Goal: Navigation & Orientation: Find specific page/section

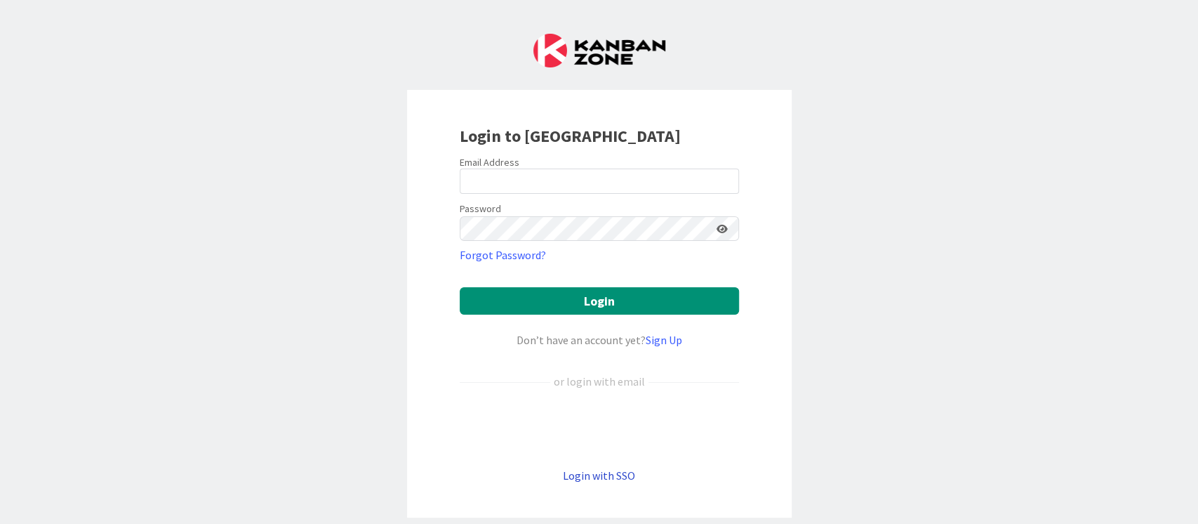
click at [596, 480] on link "Login with SSO" at bounding box center [599, 475] width 72 height 14
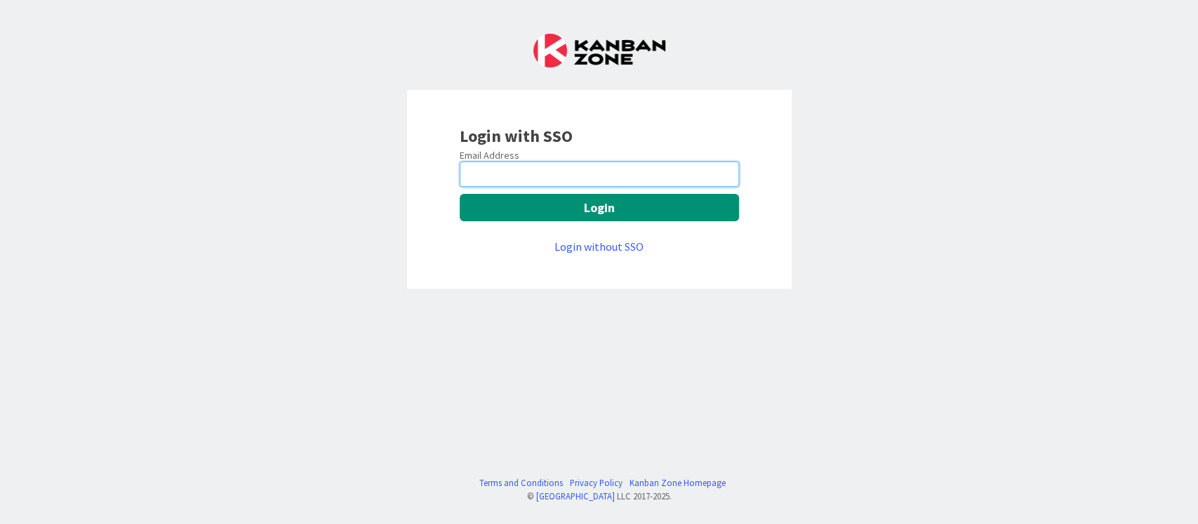
drag, startPoint x: 554, startPoint y: 162, endPoint x: 563, endPoint y: 182, distance: 22.0
click at [554, 162] on input "email" at bounding box center [599, 173] width 279 height 25
type input "devanshi.jora@mrcglobal.com"
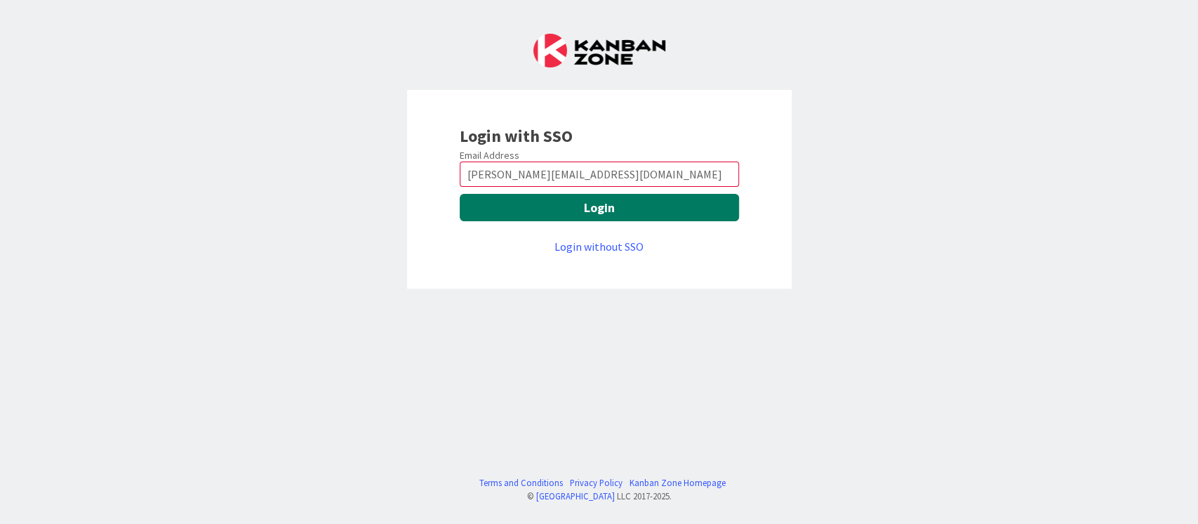
click at [579, 206] on button "Login" at bounding box center [599, 207] width 279 height 27
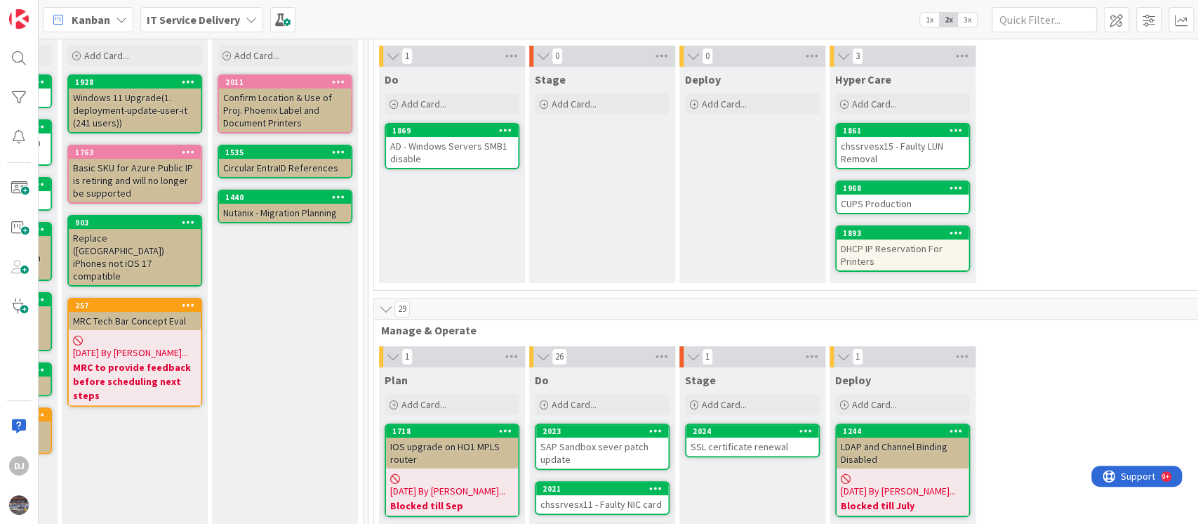
scroll to position [0, 438]
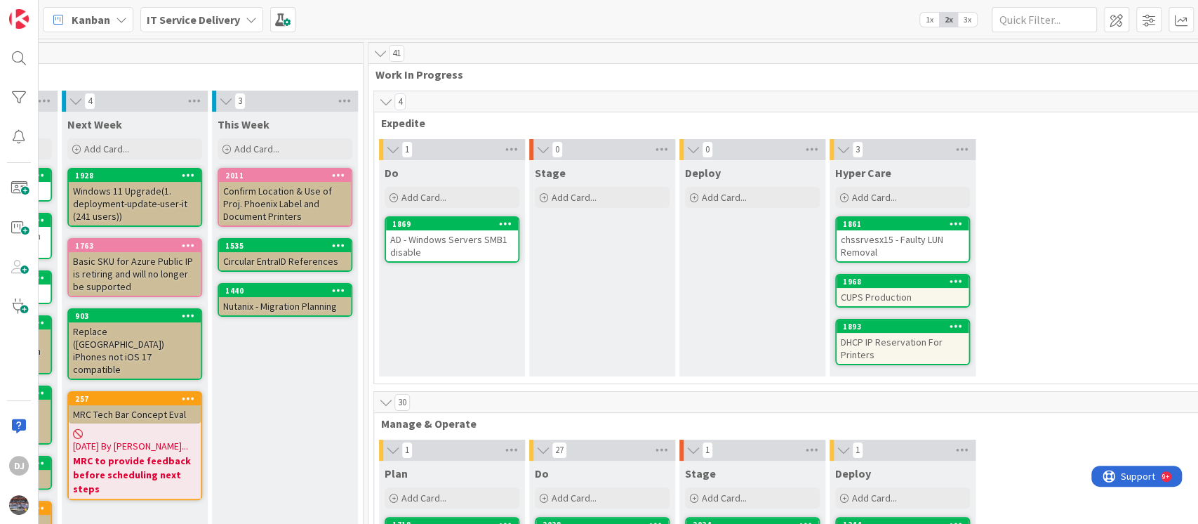
click at [684, 457] on div "1" at bounding box center [752, 449] width 146 height 21
click at [477, 253] on div "AD - Windows Servers SMB1 disable" at bounding box center [452, 245] width 132 height 31
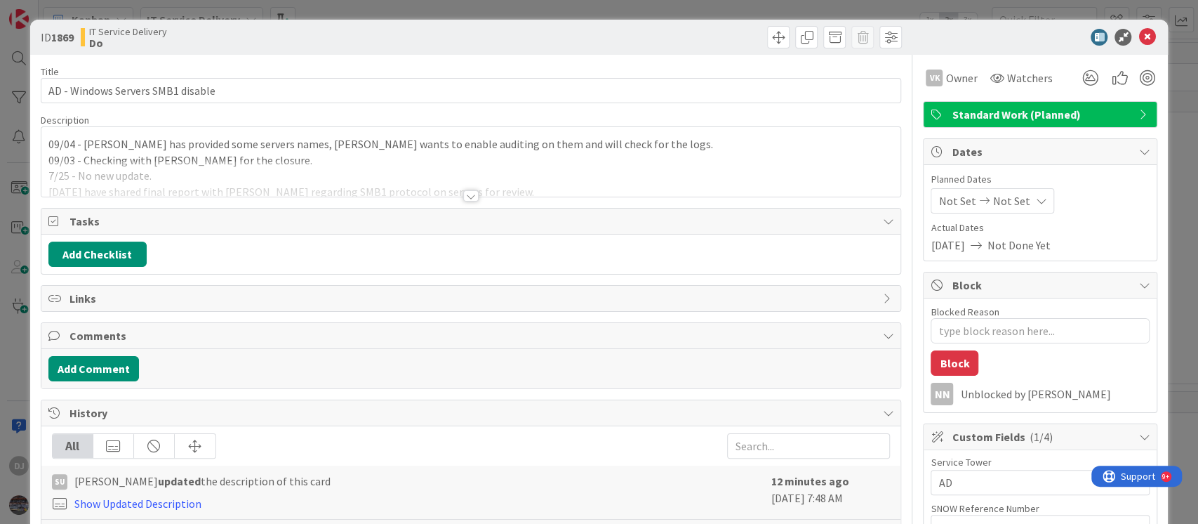
click at [483, 192] on div at bounding box center [471, 179] width 860 height 36
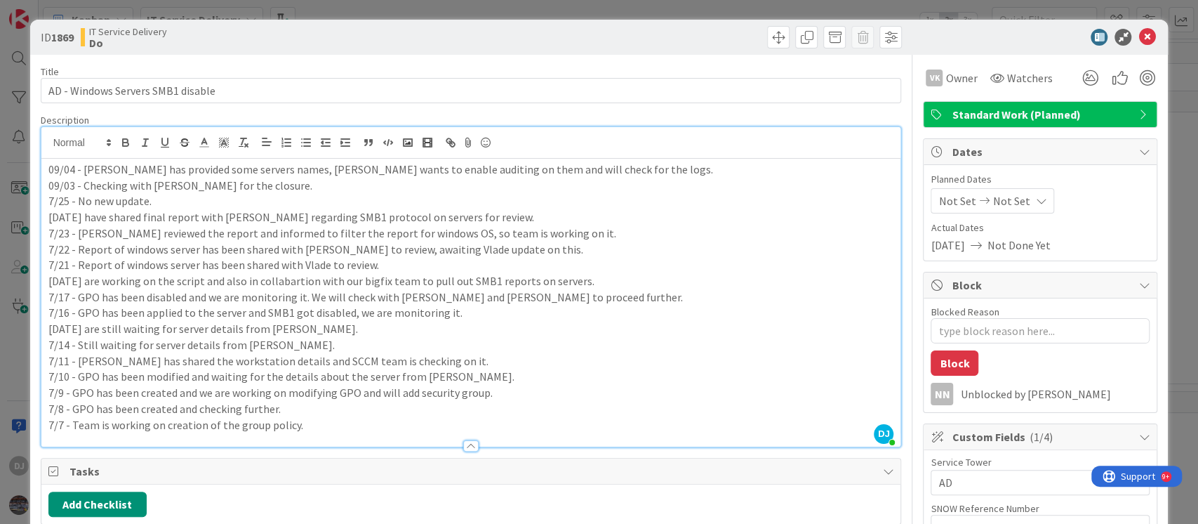
click at [592, 11] on div "ID 1869 IT Service Delivery Do Title 33 / [DATE] - Windows Servers SMB1 disable…" at bounding box center [599, 262] width 1198 height 524
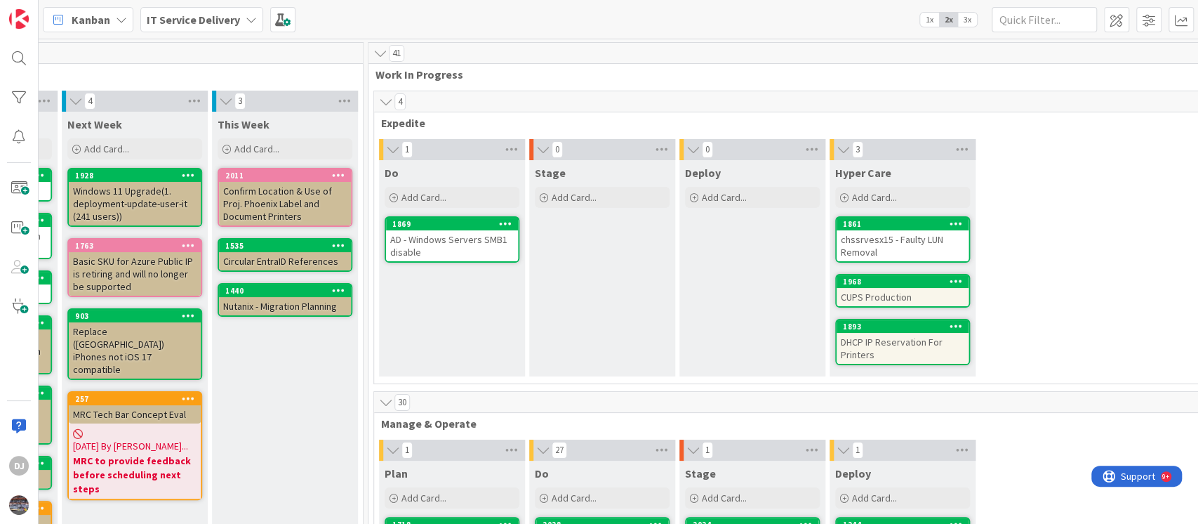
scroll to position [93, 438]
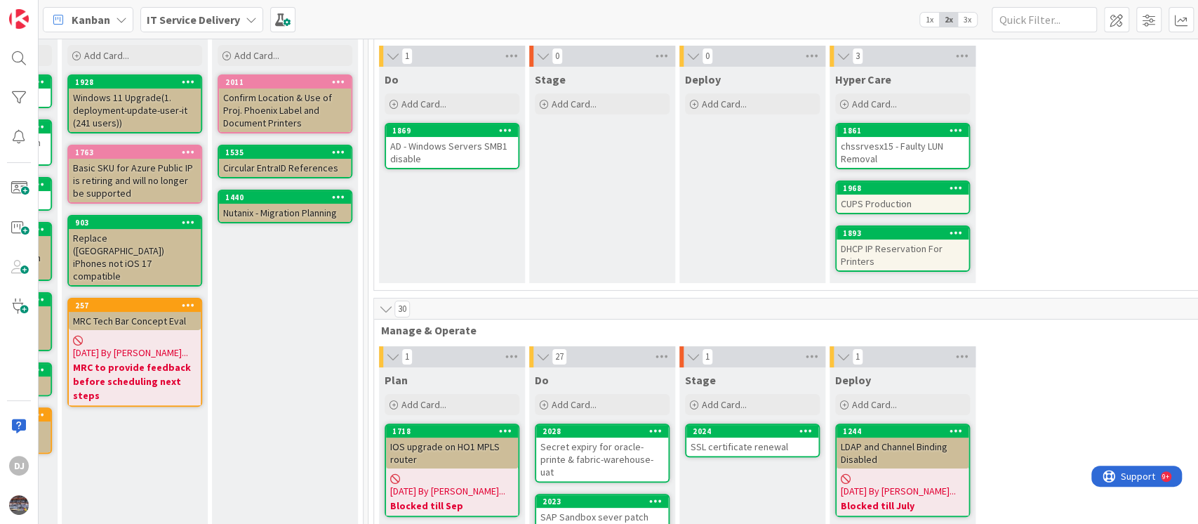
click at [938, 145] on div "chssrvesx15 - Faulty LUN Removal" at bounding box center [903, 152] width 132 height 31
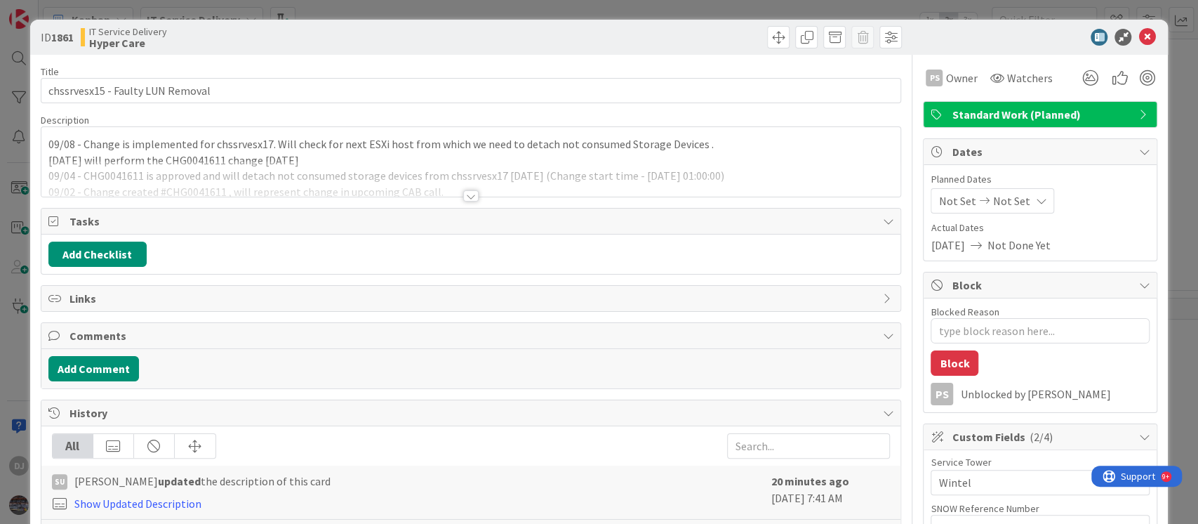
click at [646, 173] on div at bounding box center [471, 179] width 860 height 36
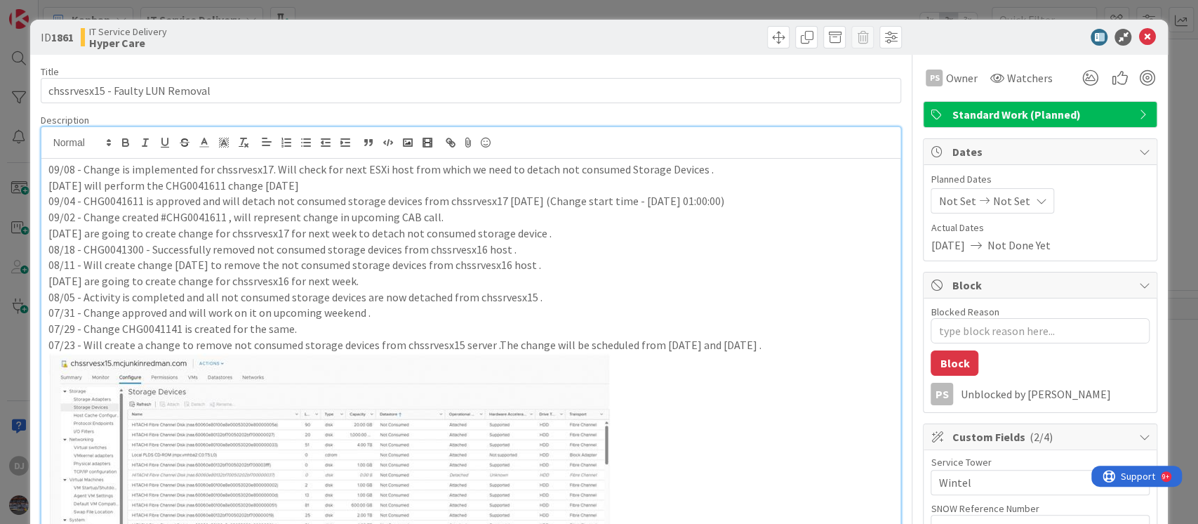
click at [640, 13] on div "ID 1861 IT Service Delivery Hyper Care Title 32 / 128 chssrvesx15 - Faulty LUN …" at bounding box center [599, 262] width 1198 height 524
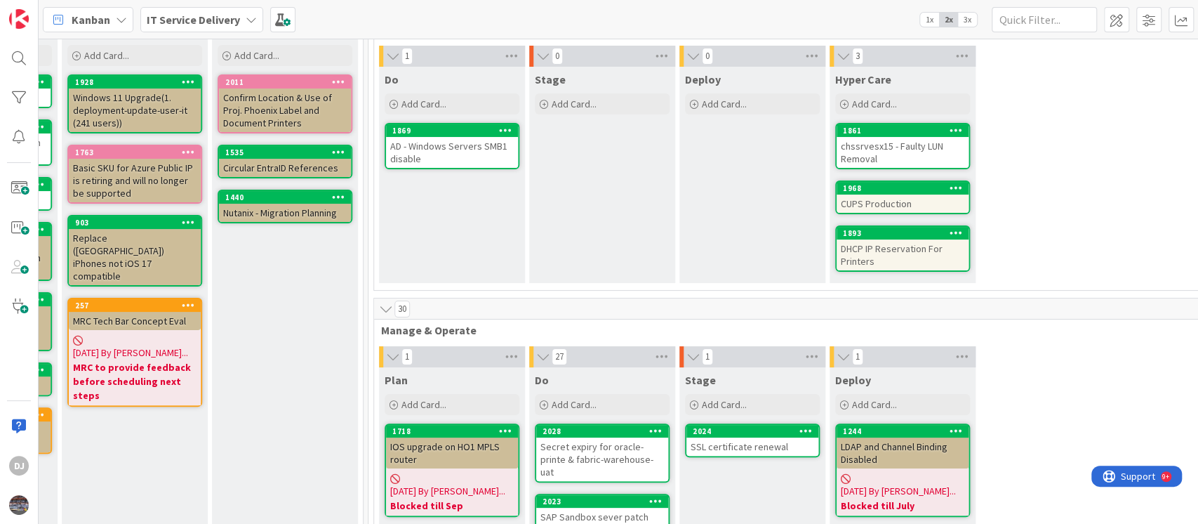
click at [931, 198] on div "CUPS Production" at bounding box center [903, 203] width 132 height 18
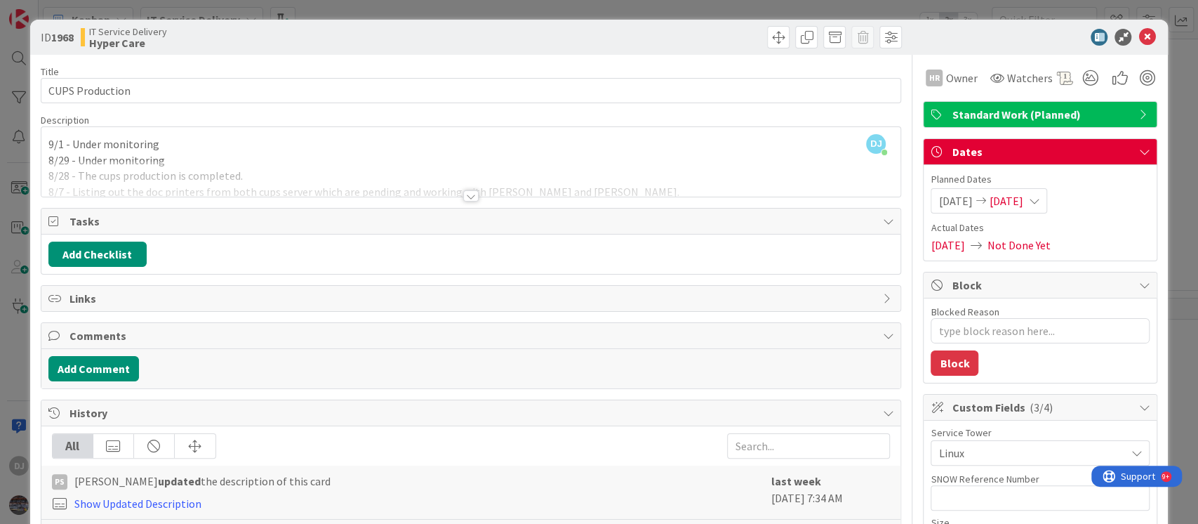
click at [739, 166] on div at bounding box center [471, 179] width 860 height 36
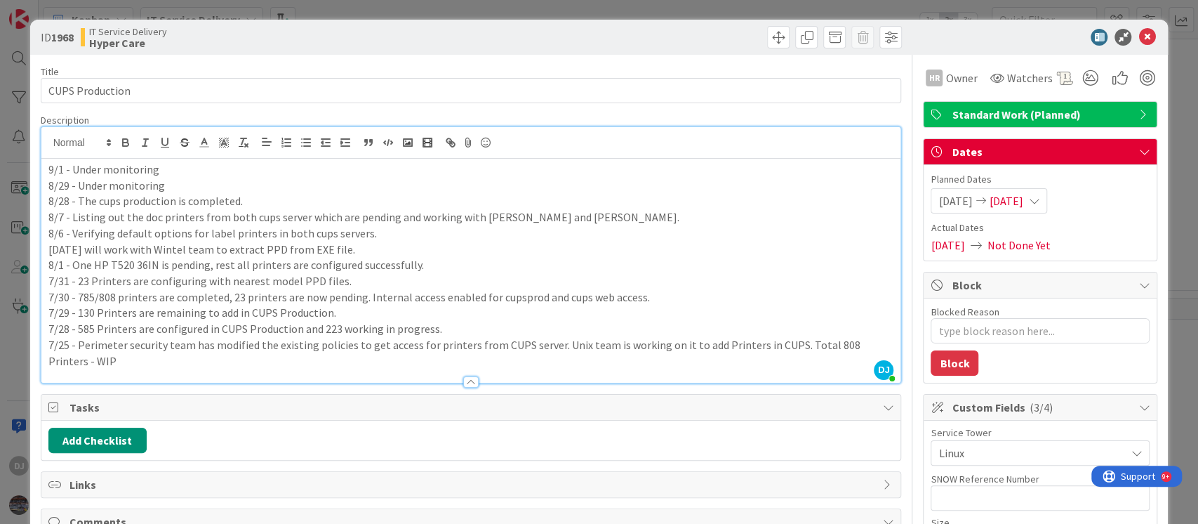
click at [565, 10] on div "ID 1968 IT Service Delivery Hyper Care Title 15 / 128 CUPS Production Descripti…" at bounding box center [599, 262] width 1198 height 524
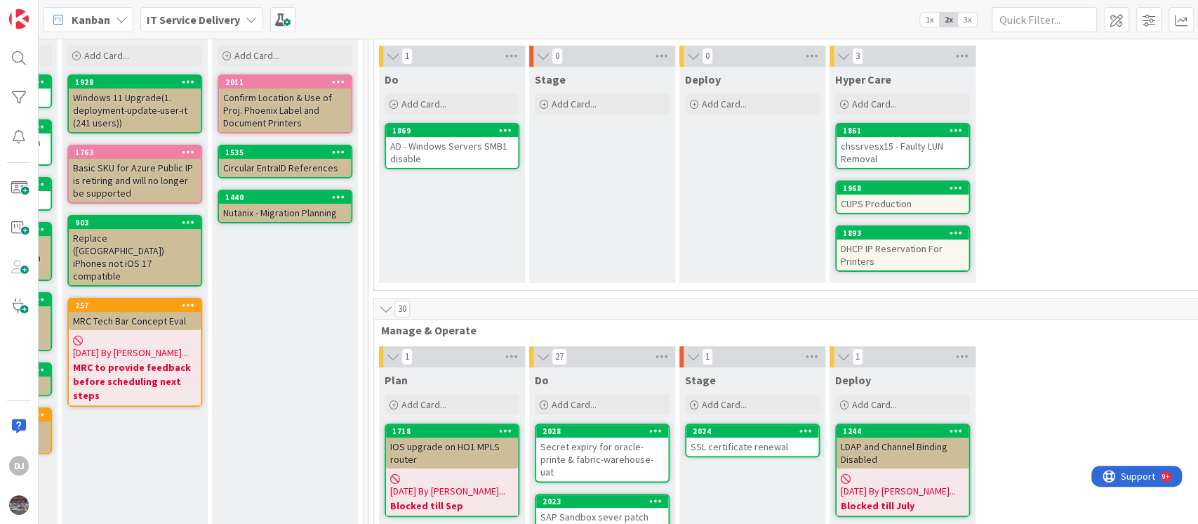
click at [937, 264] on div "DHCP IP Reservation For Printers" at bounding box center [903, 254] width 132 height 31
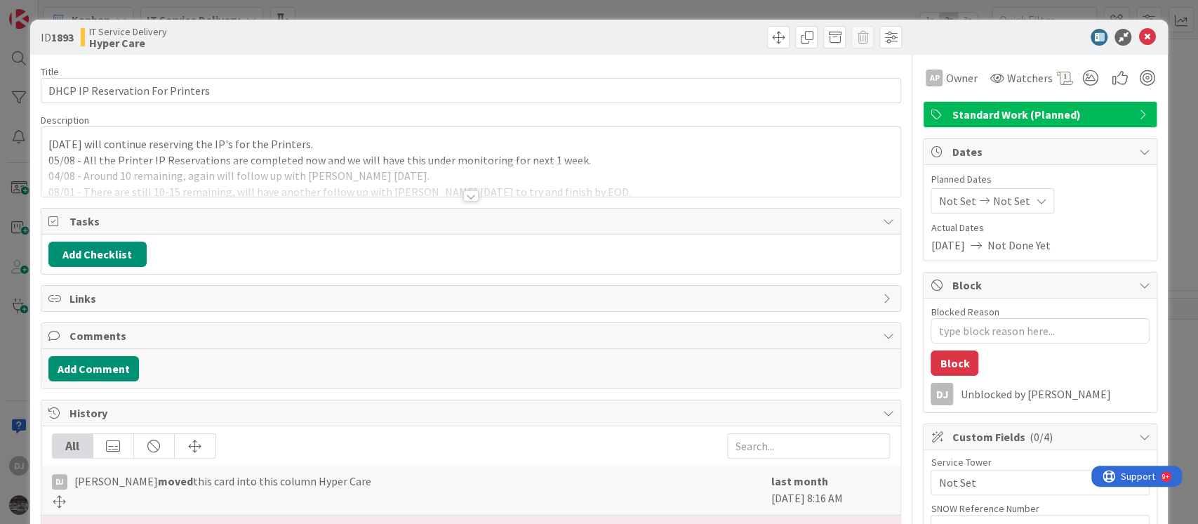
click at [569, 192] on div at bounding box center [471, 179] width 860 height 36
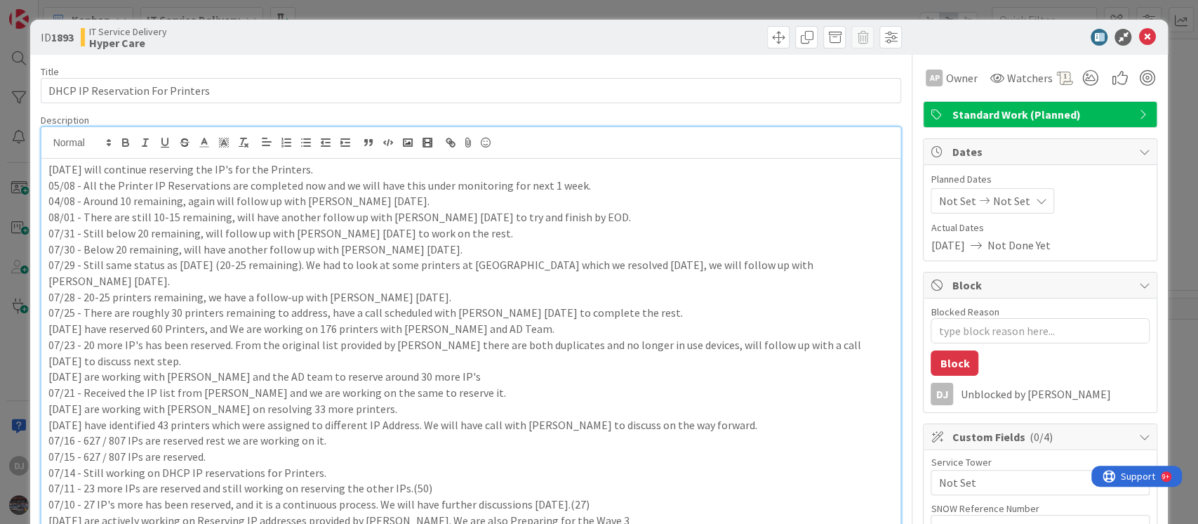
click at [477, 9] on div "ID 1893 IT Service Delivery Hyper Care Title 32 / 128 DHCP IP Reservation For P…" at bounding box center [599, 262] width 1198 height 524
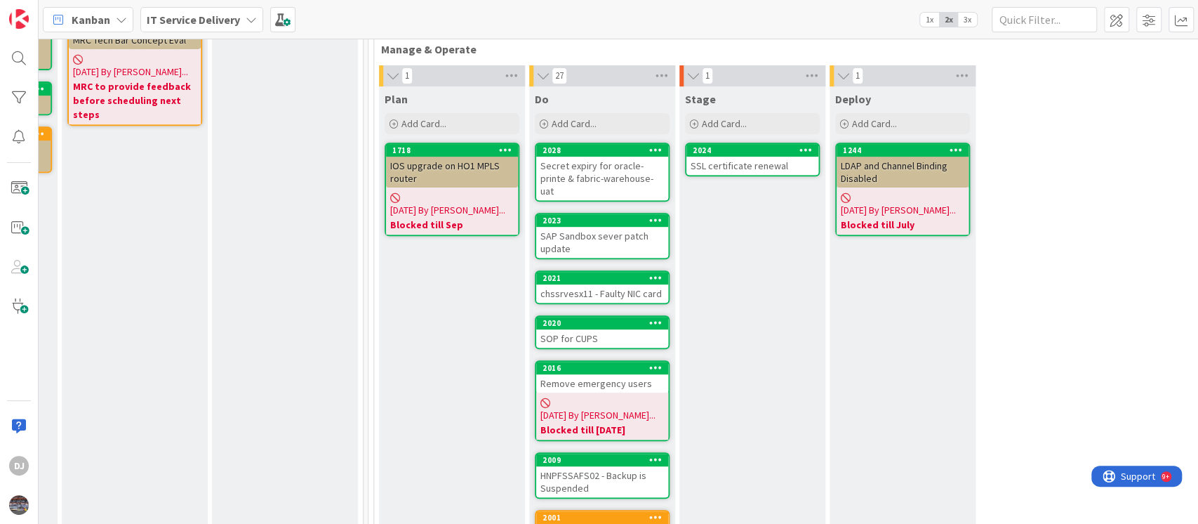
click at [648, 175] on div "Secret expiry for oracle-printe & fabric-warehouse-uat" at bounding box center [602, 179] width 132 height 44
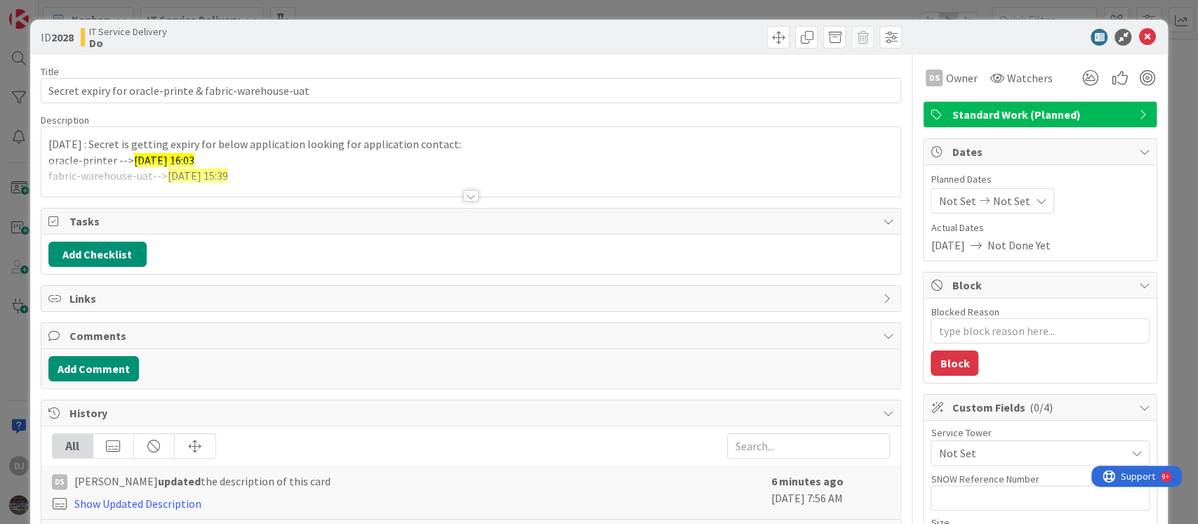
click at [639, 166] on div at bounding box center [471, 179] width 860 height 36
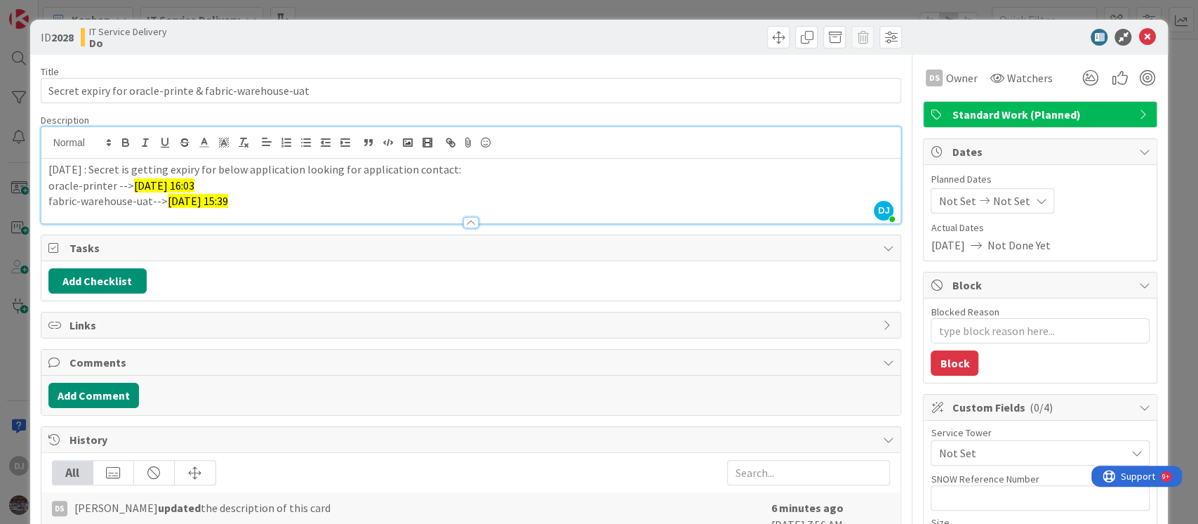
click at [546, 7] on div "ID 2028 IT Service Delivery Do Title 54 / 128 Secret expiry for oracle-printe &…" at bounding box center [599, 262] width 1198 height 524
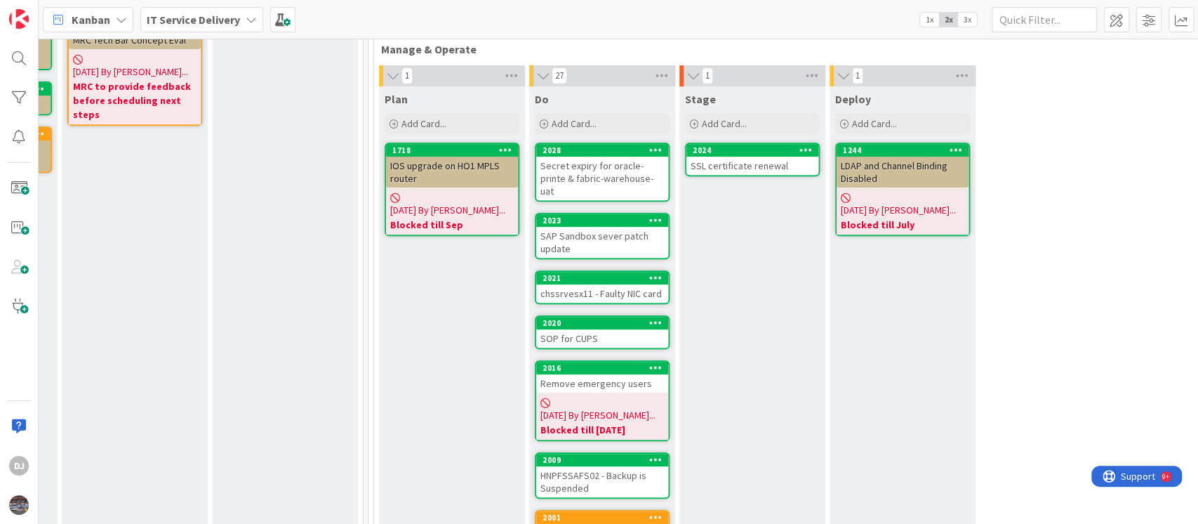
click at [650, 236] on div "SAP Sandbox sever patch update" at bounding box center [602, 242] width 132 height 31
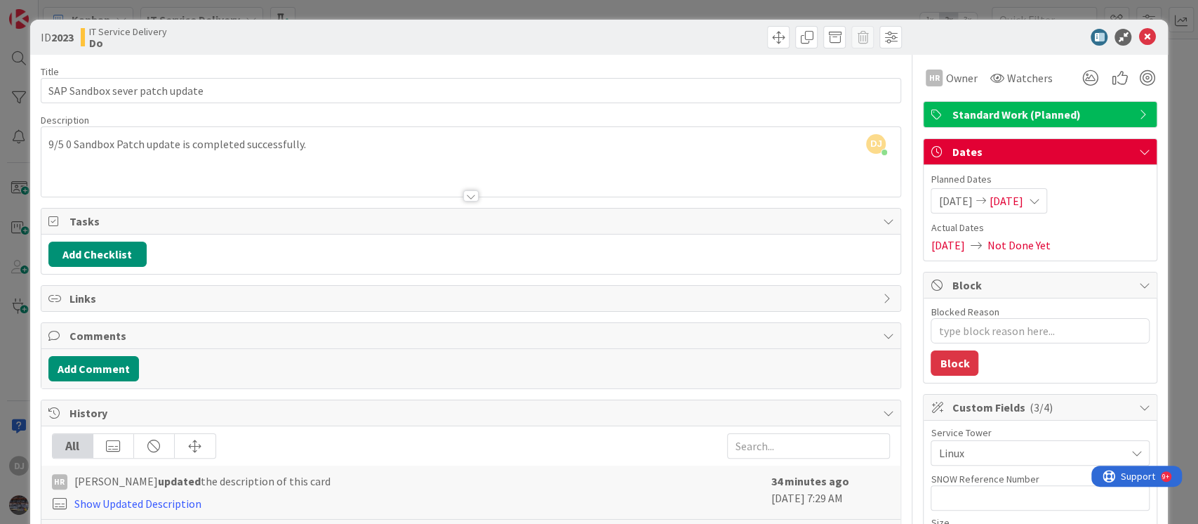
drag, startPoint x: 550, startPoint y: 4, endPoint x: 714, endPoint y: 171, distance: 233.8
click at [550, 4] on div "ID 2023 IT Service Delivery Do Title 30 / 128 SAP Sandbox sever patch update De…" at bounding box center [599, 262] width 1198 height 524
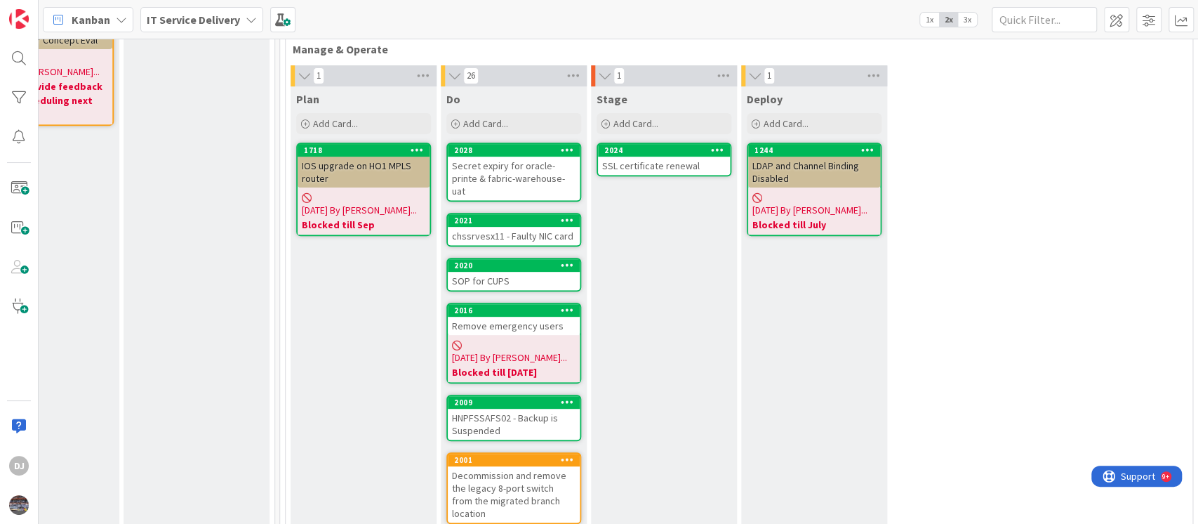
scroll to position [374, 525]
click at [640, 167] on div "SSL certificate renewal" at bounding box center [665, 166] width 132 height 18
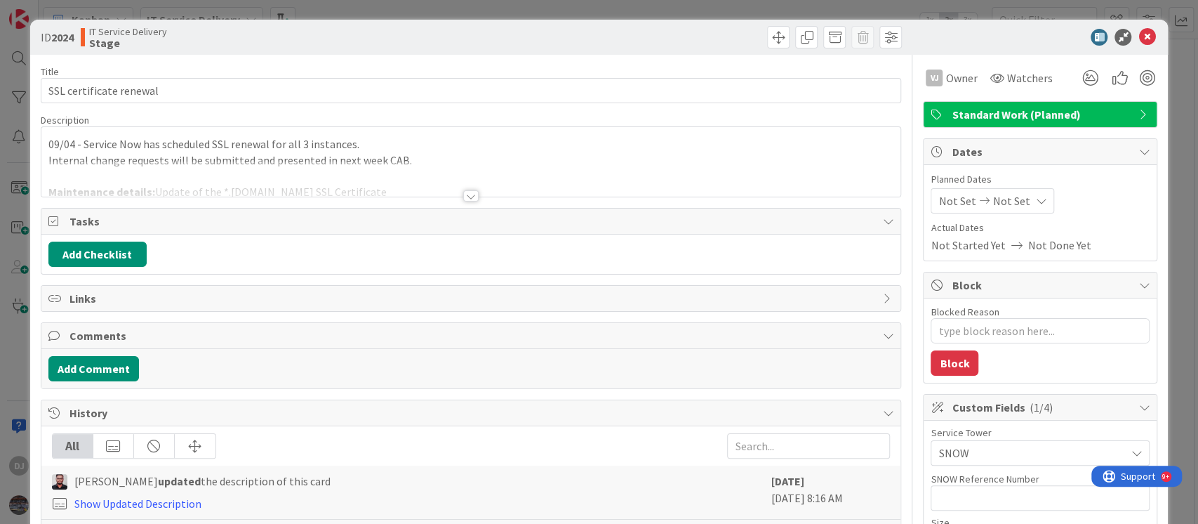
click at [640, 167] on div at bounding box center [471, 179] width 860 height 36
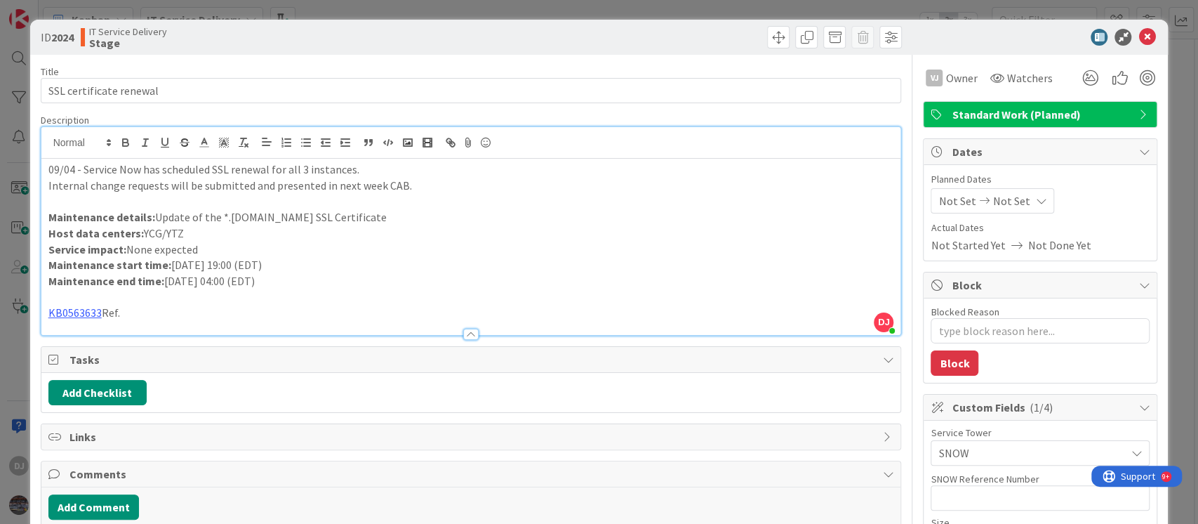
click at [618, 13] on div "ID 2024 IT Service Delivery Stage Title 24 / 128 SSL certificate renewal Descri…" at bounding box center [599, 262] width 1198 height 524
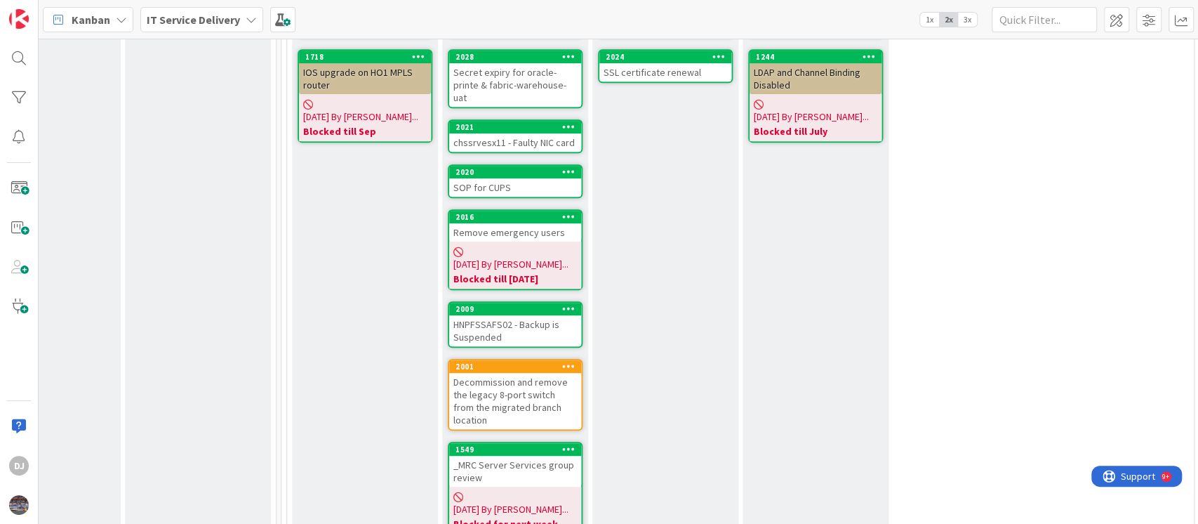
click at [545, 133] on div "chssrvesx11 - Faulty NIC card" at bounding box center [515, 142] width 132 height 18
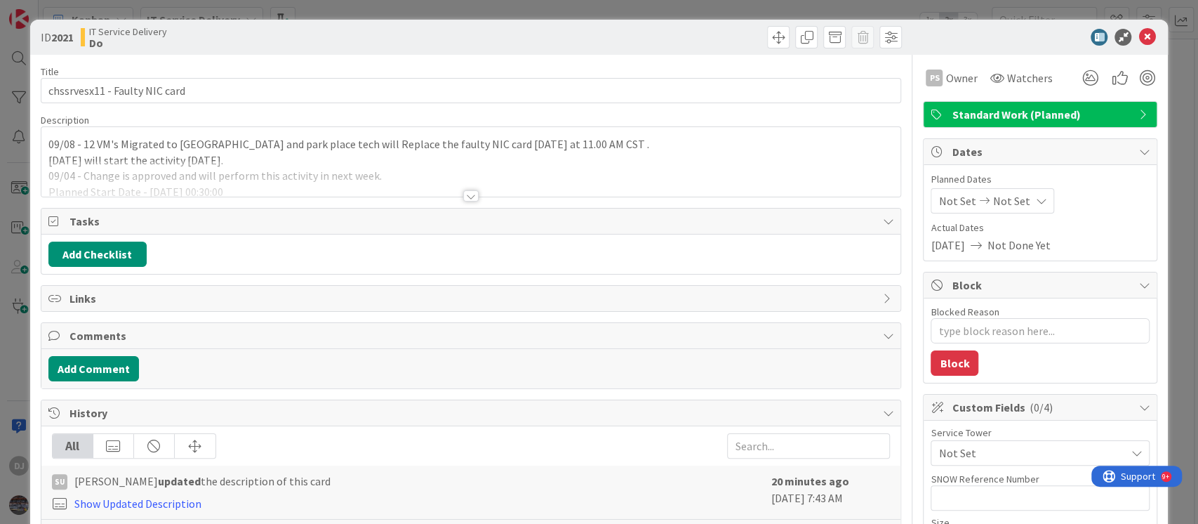
click at [545, 177] on div at bounding box center [471, 179] width 860 height 36
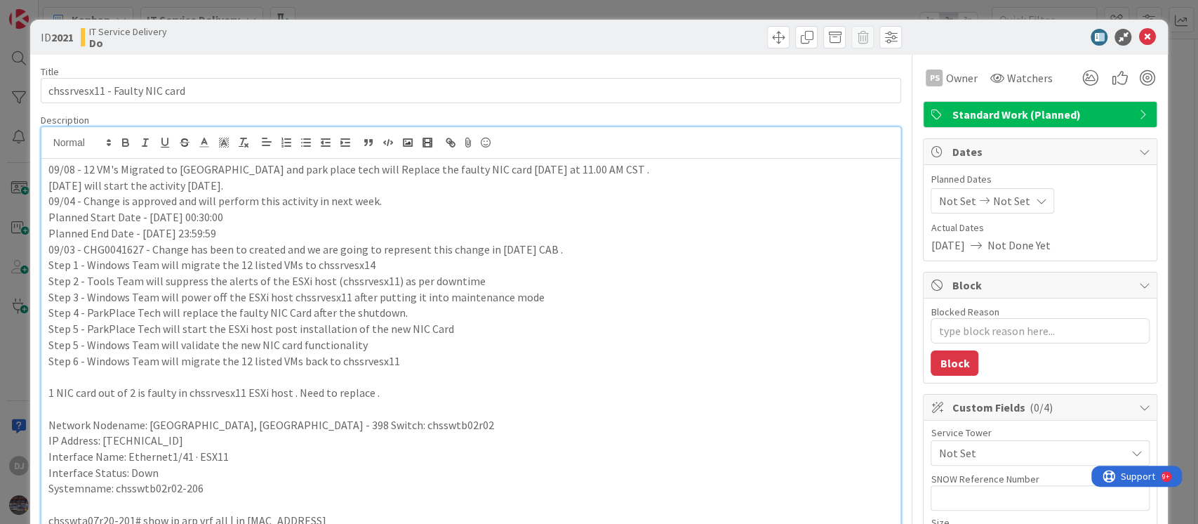
click at [608, 7] on div "ID 2021 IT Service Delivery Do Title 30 / 128 chssrvesx11 - Faulty NIC card Des…" at bounding box center [599, 262] width 1198 height 524
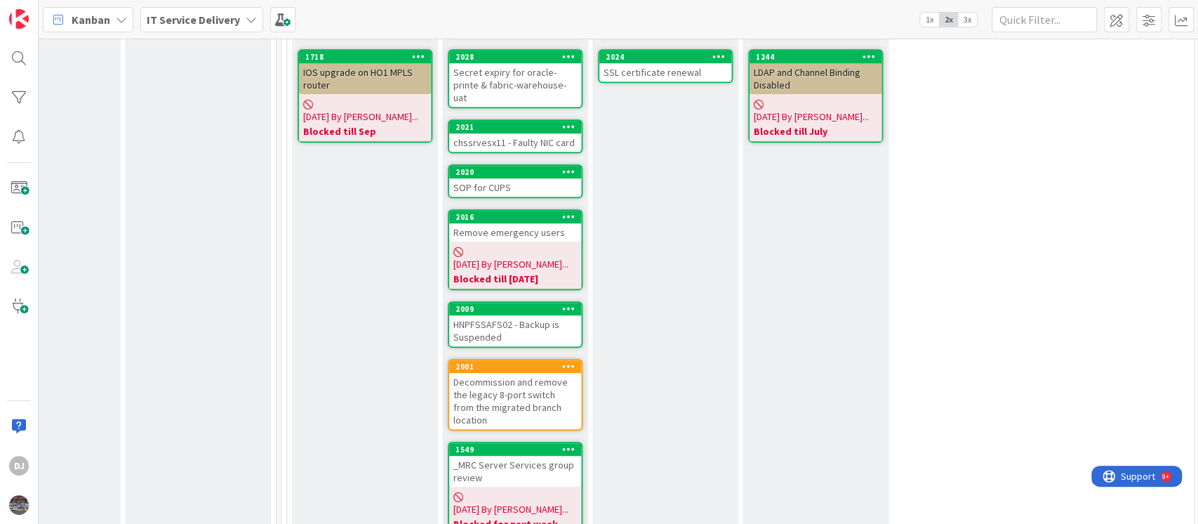
click at [517, 178] on div "SOP for CUPS" at bounding box center [515, 187] width 132 height 18
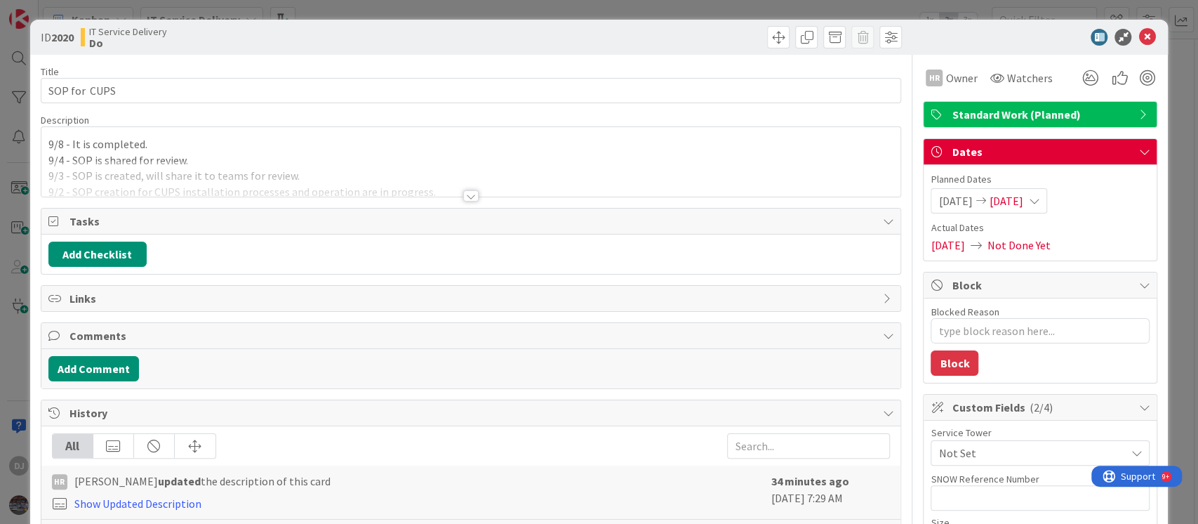
click at [517, 171] on div at bounding box center [471, 179] width 860 height 36
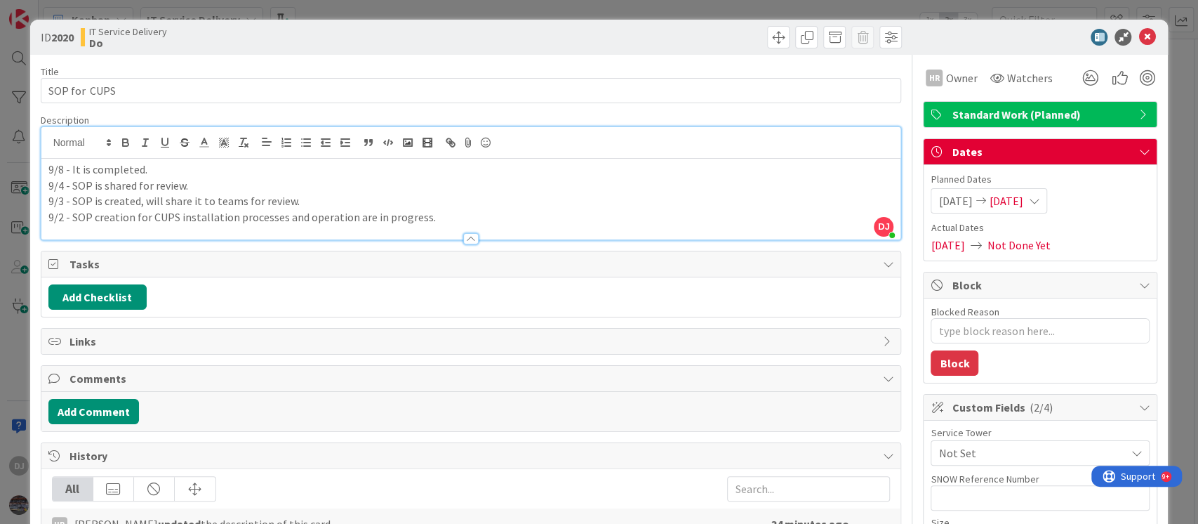
drag, startPoint x: 577, startPoint y: 13, endPoint x: 726, endPoint y: 188, distance: 230.0
click at [576, 13] on div "ID 2020 IT Service Delivery Do Title 13 / 128 SOP for CUPS Description DJ [PERS…" at bounding box center [599, 262] width 1198 height 524
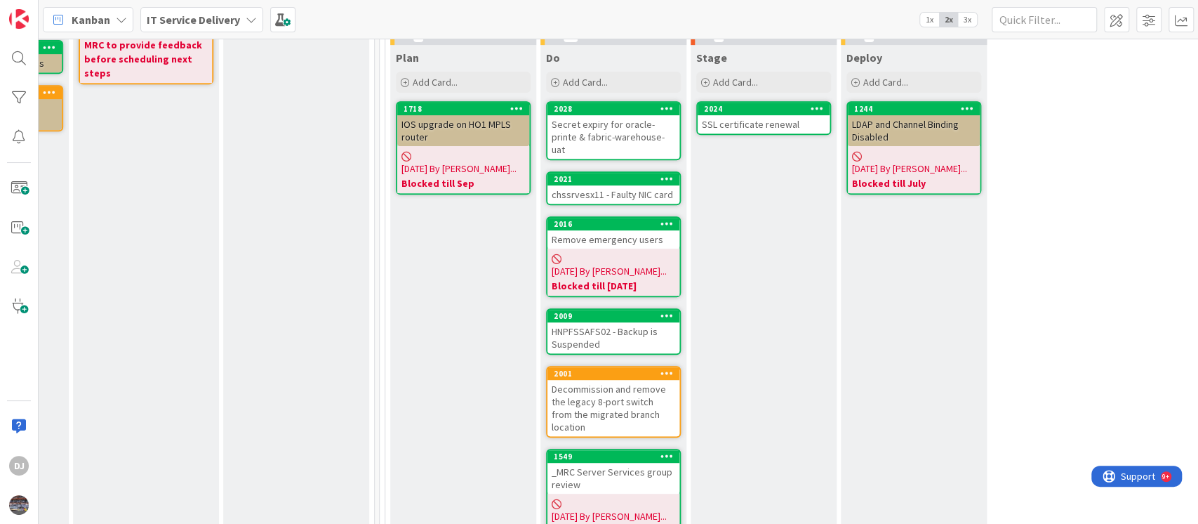
scroll to position [510, 427]
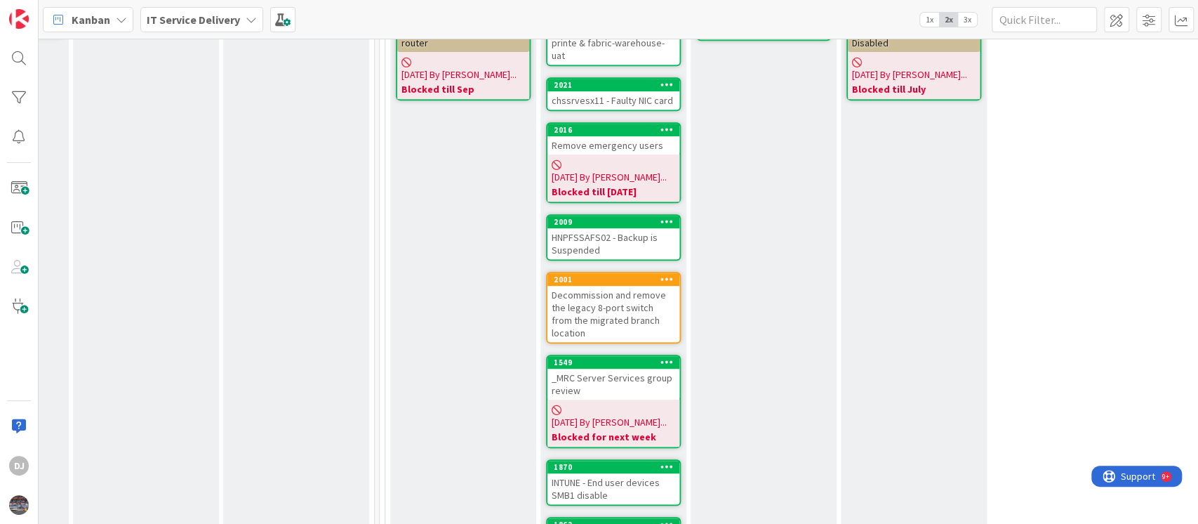
click at [597, 138] on div "Remove emergency users" at bounding box center [613, 145] width 132 height 18
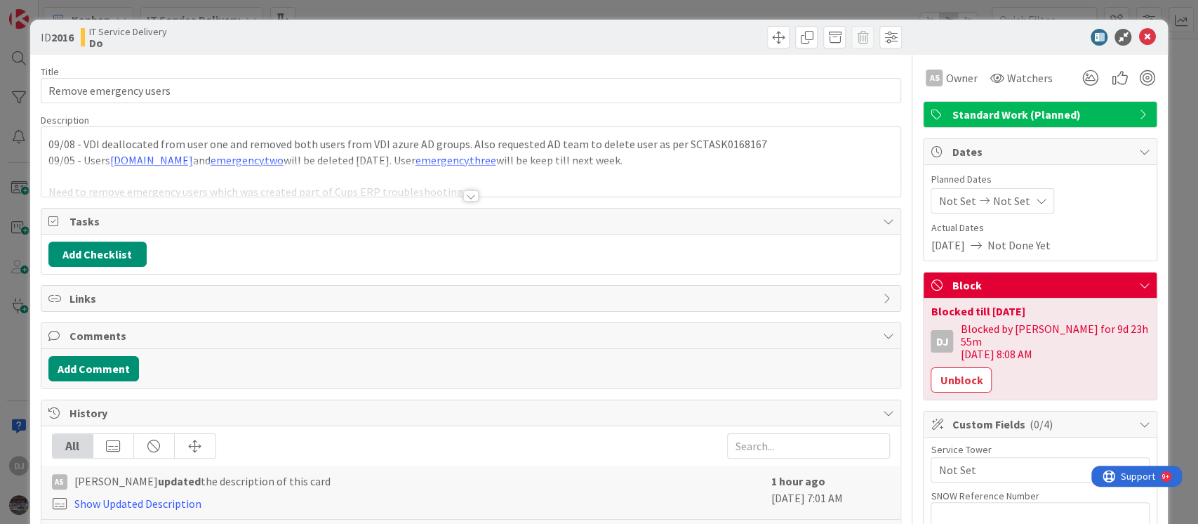
click at [730, 185] on div at bounding box center [471, 179] width 860 height 36
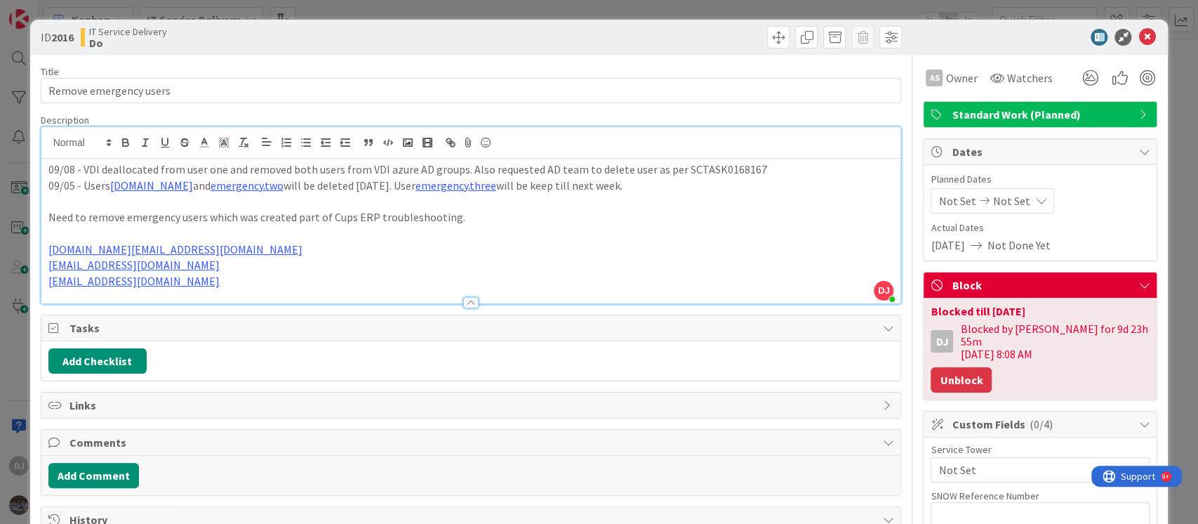
click at [936, 367] on button "Unblock" at bounding box center [961, 379] width 61 height 25
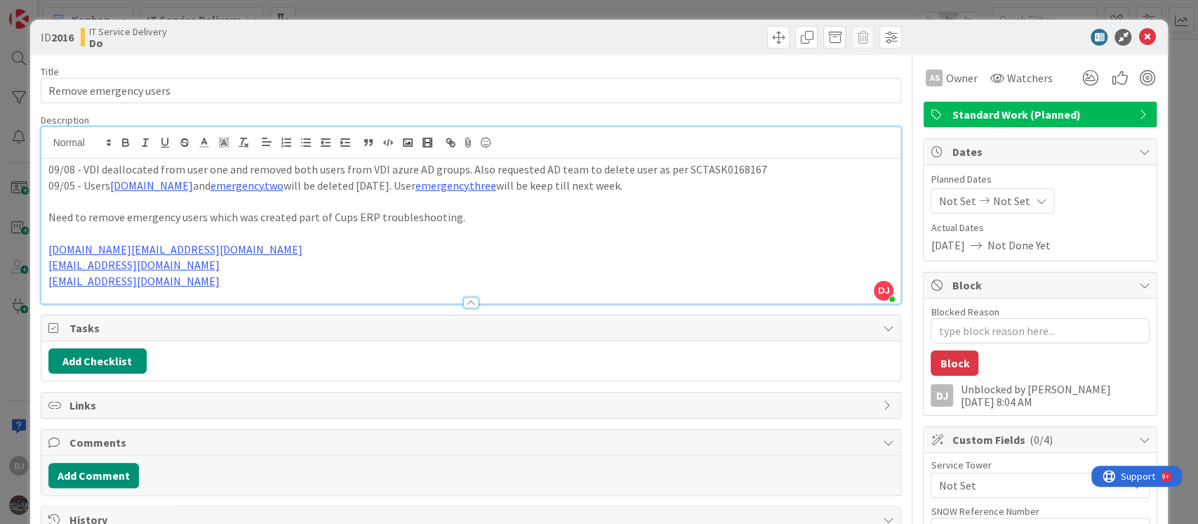
click at [665, 185] on p "09/05 - Users [DOMAIN_NAME] and [DOMAIN_NAME] will be deleted [DATE]. User emer…" at bounding box center [471, 186] width 846 height 16
click at [620, 9] on div "ID 2016 IT Service Delivery Do Title 22 / 128 Remove emergency users Descriptio…" at bounding box center [599, 262] width 1198 height 524
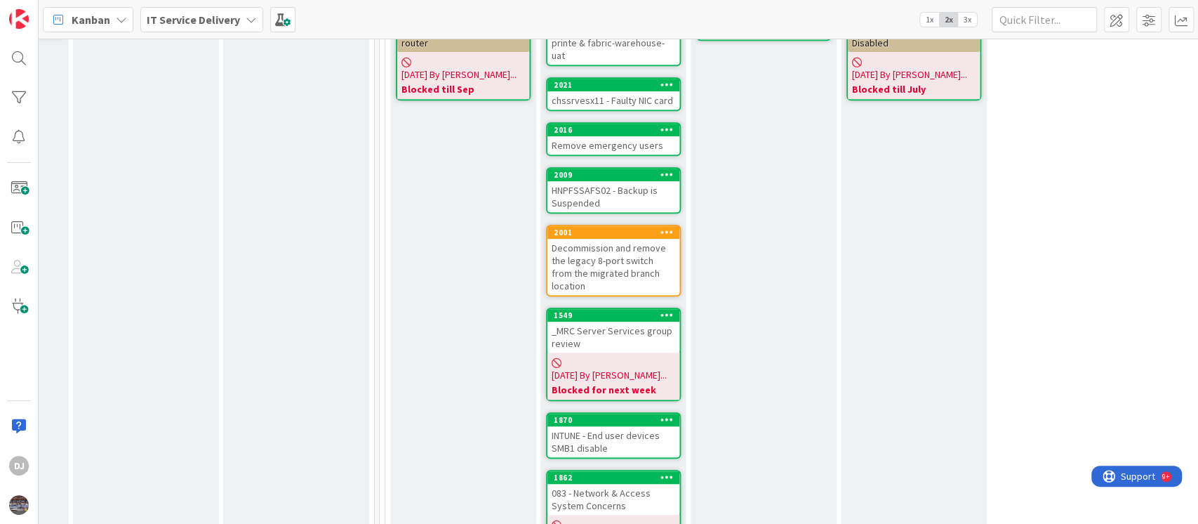
click at [629, 192] on div "HNPFSSAFS02 - Backup is Suspended" at bounding box center [613, 196] width 132 height 31
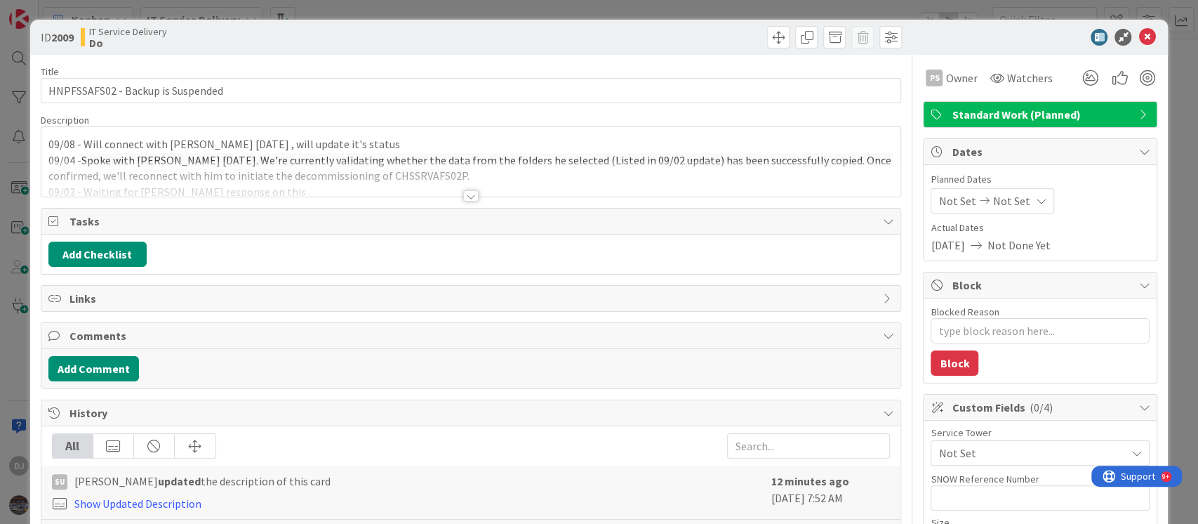
click at [526, 182] on div at bounding box center [471, 179] width 860 height 36
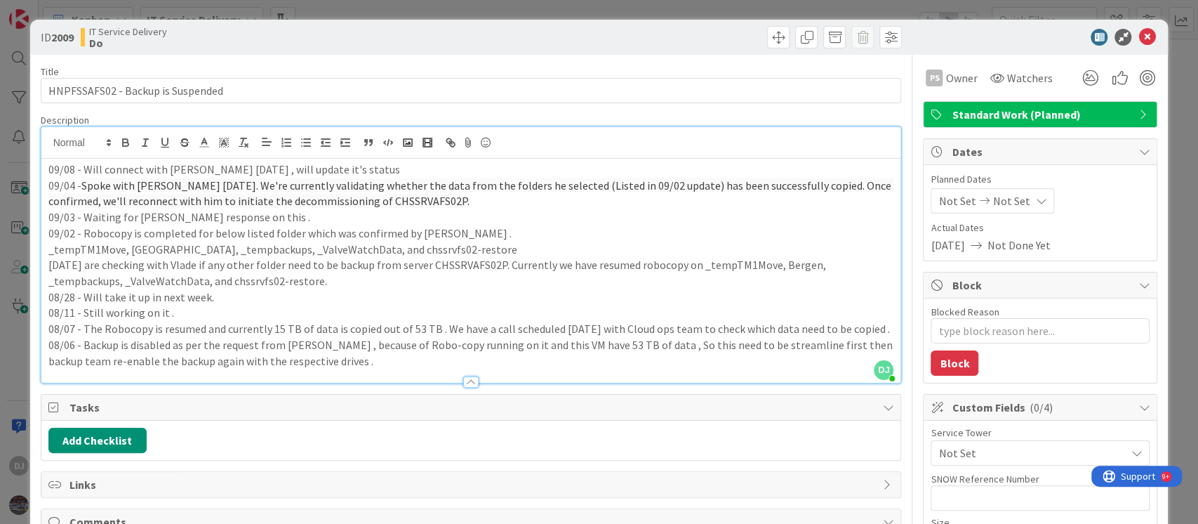
click at [550, 9] on div "ID 2009 IT Service Delivery Do Title 33 / 128 HNPFSSAFS02 - Backup is Suspended…" at bounding box center [599, 262] width 1198 height 524
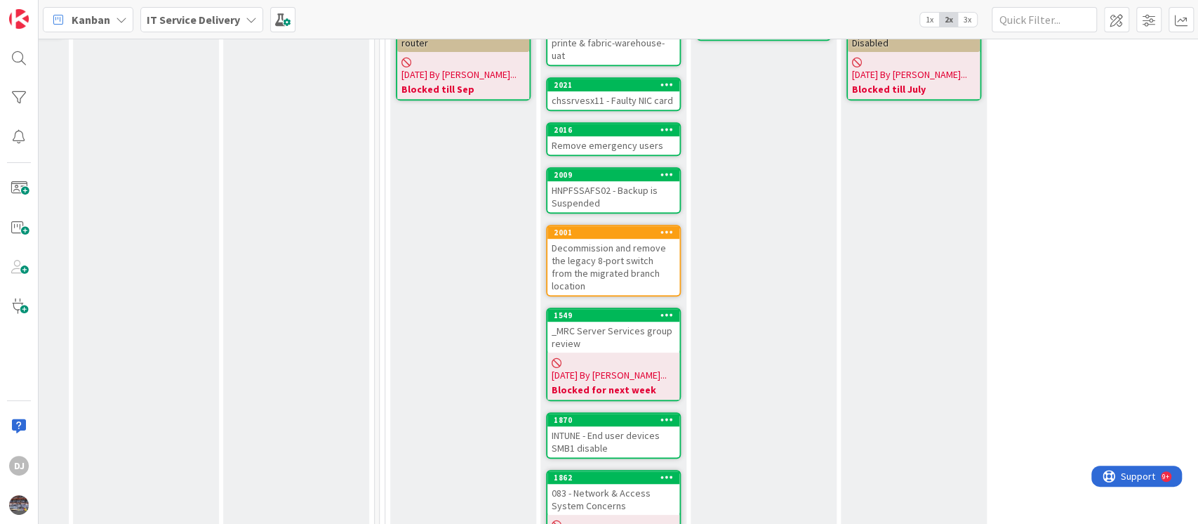
click at [639, 255] on div "Decommission and remove the legacy 8-port switch from the migrated branch locat…" at bounding box center [613, 267] width 132 height 56
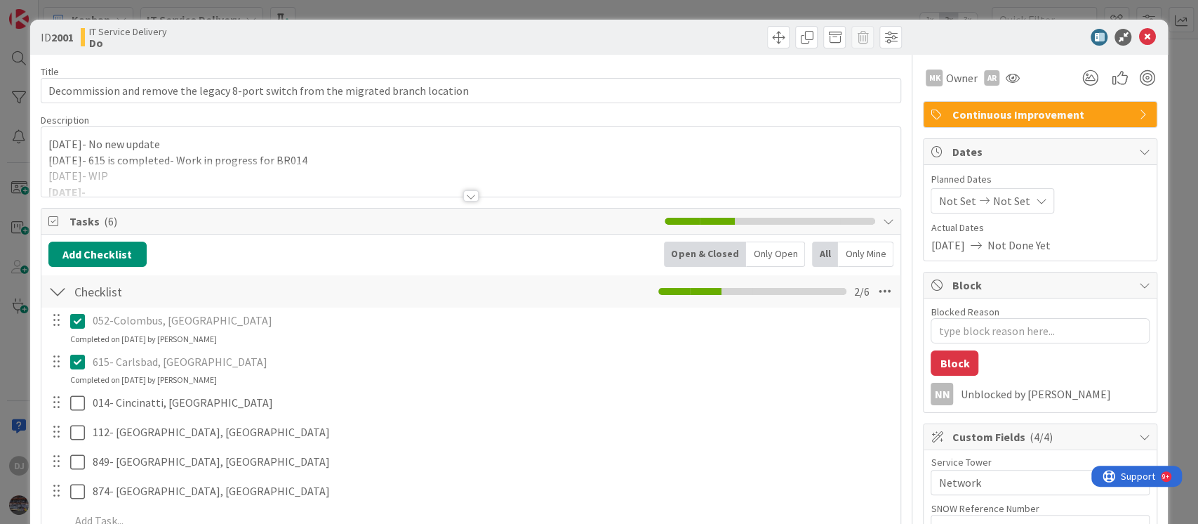
click at [506, 177] on div at bounding box center [471, 179] width 860 height 36
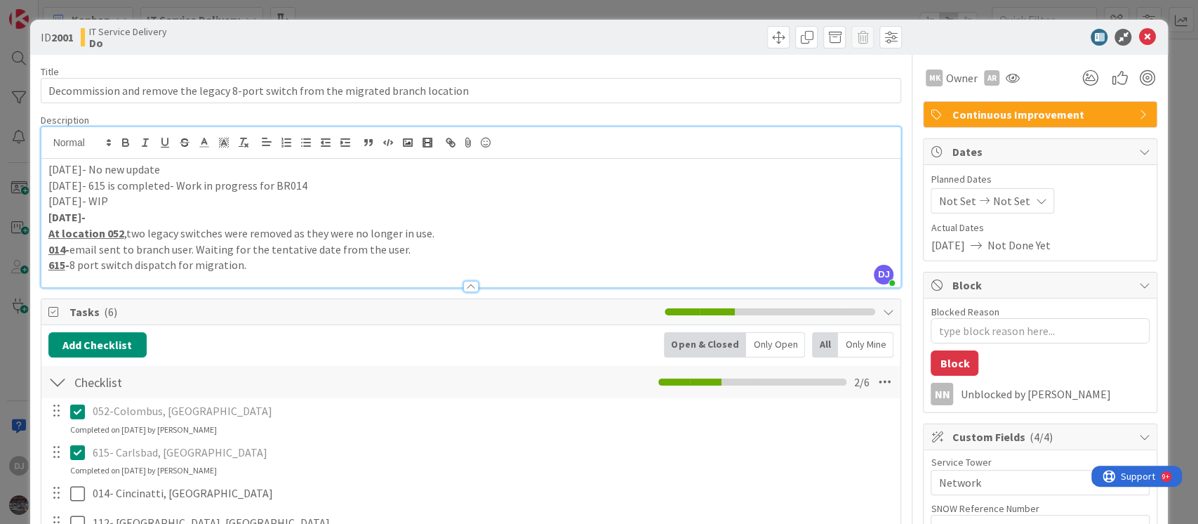
click at [491, 8] on div "ID 2001 IT Service Delivery Do Title 82 / 128 Decommission and remove the legac…" at bounding box center [599, 262] width 1198 height 524
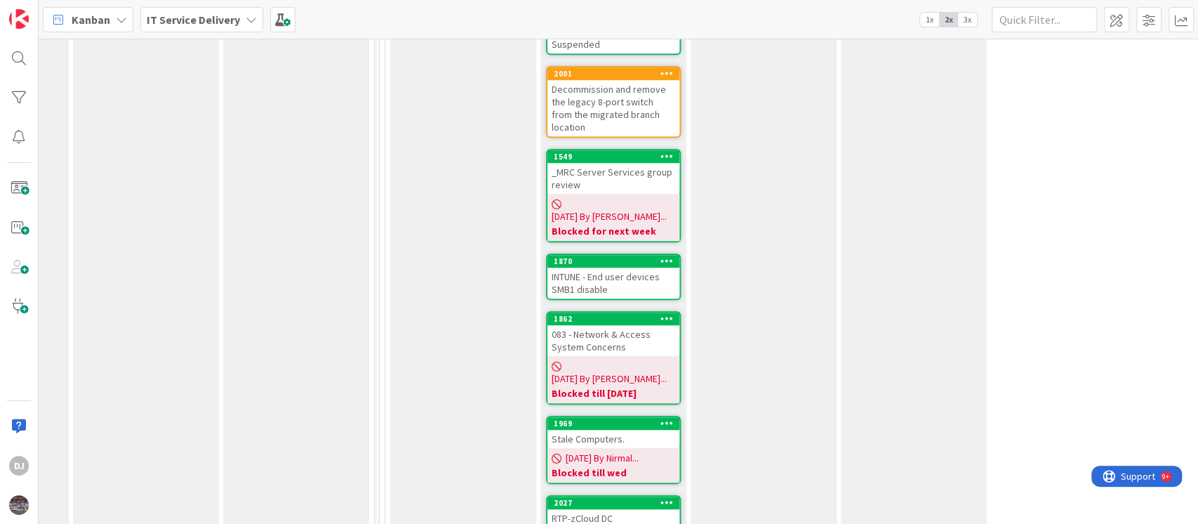
scroll to position [696, 427]
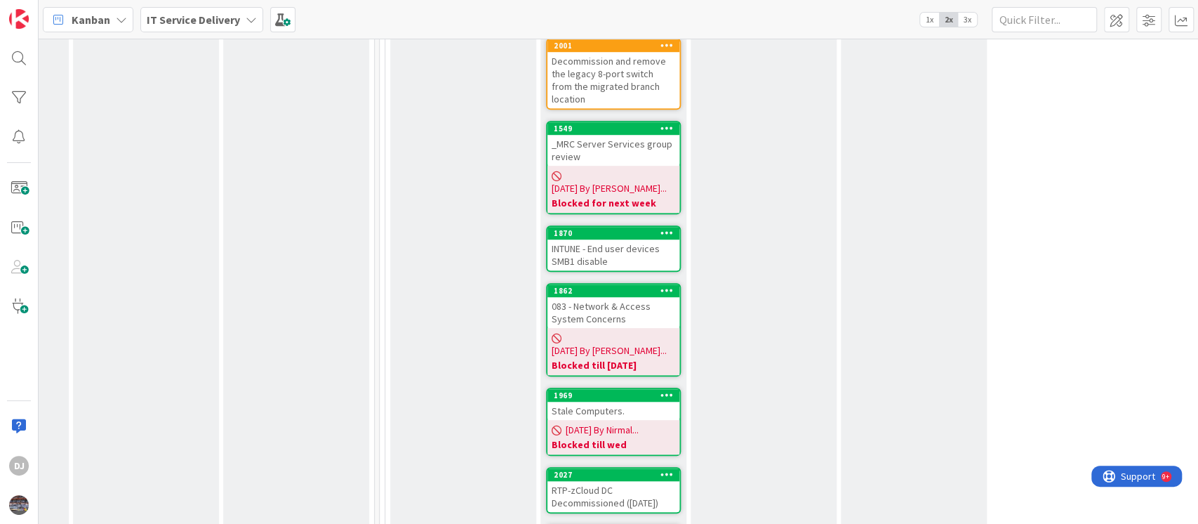
click at [641, 135] on div "_MRC Server Services group review" at bounding box center [613, 150] width 132 height 31
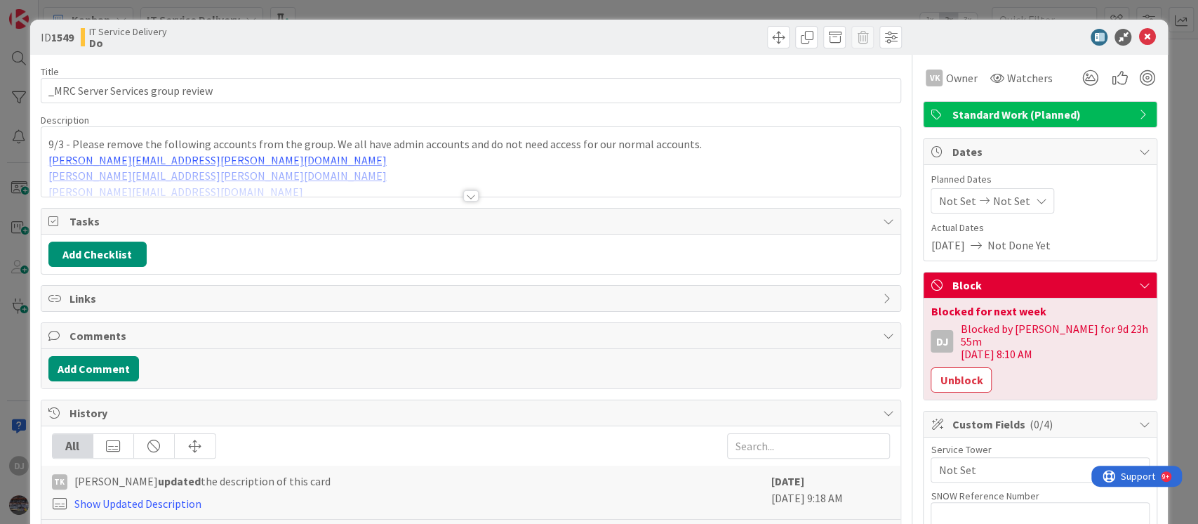
click at [578, 185] on div at bounding box center [471, 179] width 860 height 36
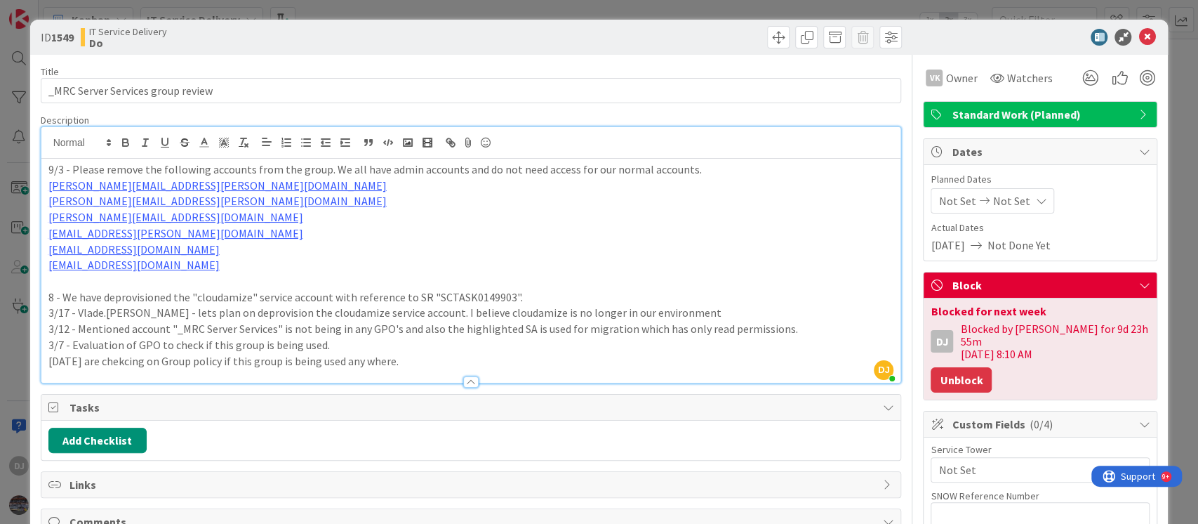
click at [934, 367] on button "Unblock" at bounding box center [961, 379] width 61 height 25
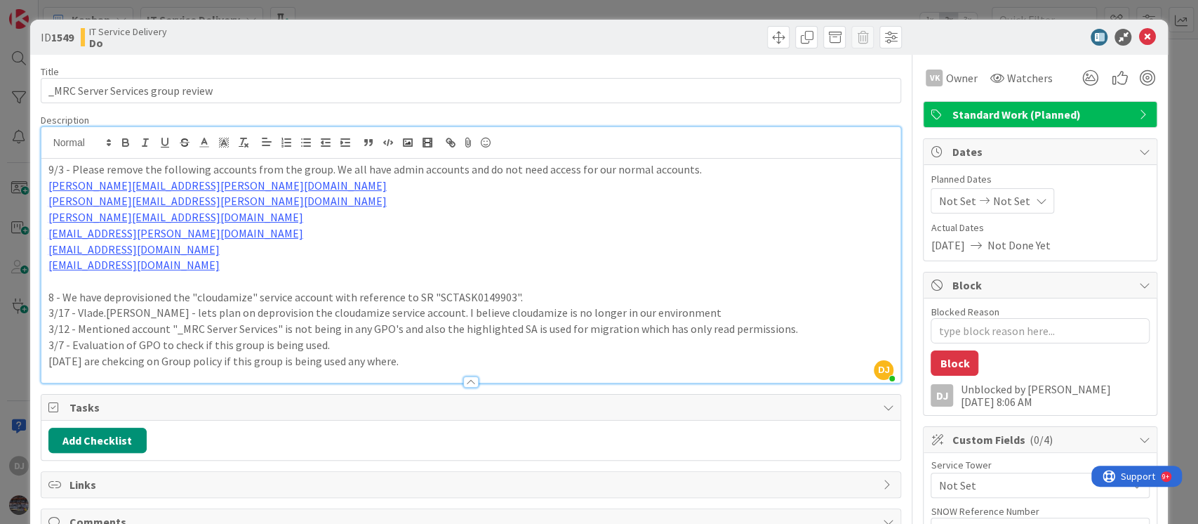
click at [397, 8] on div "ID 1549 IT Service Delivery Do Title 33 / 128 _MRC Server Services group review…" at bounding box center [599, 262] width 1198 height 524
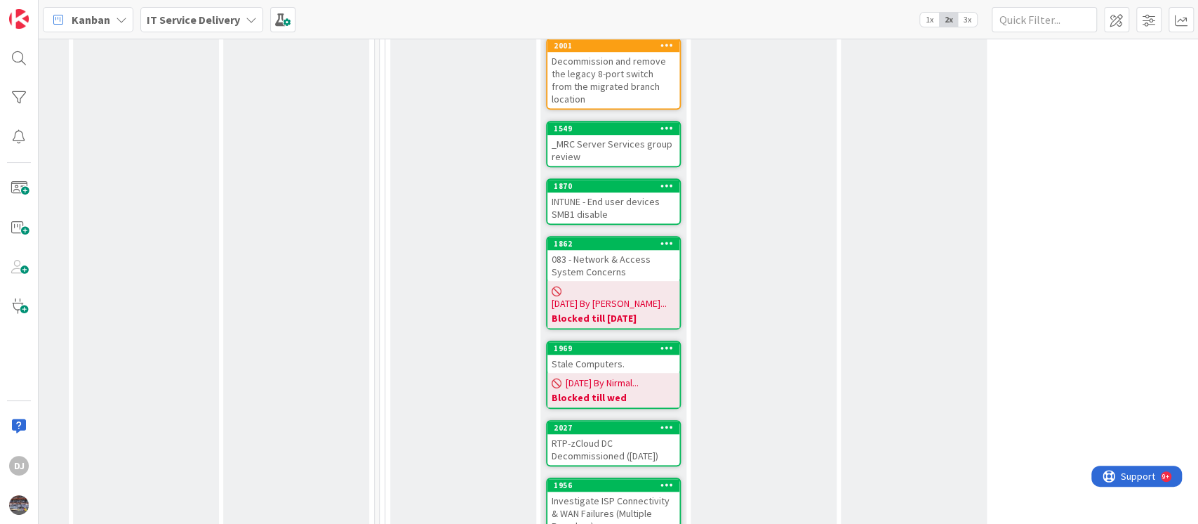
click at [652, 192] on div "INTUNE - End user devices SMB1 disable" at bounding box center [613, 207] width 132 height 31
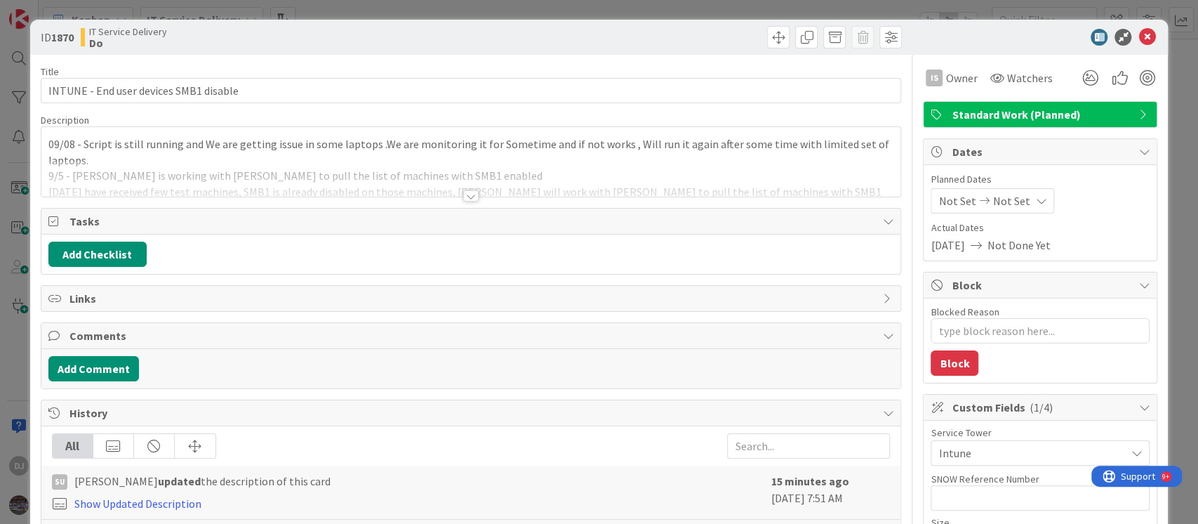
click at [652, 184] on div at bounding box center [471, 179] width 860 height 36
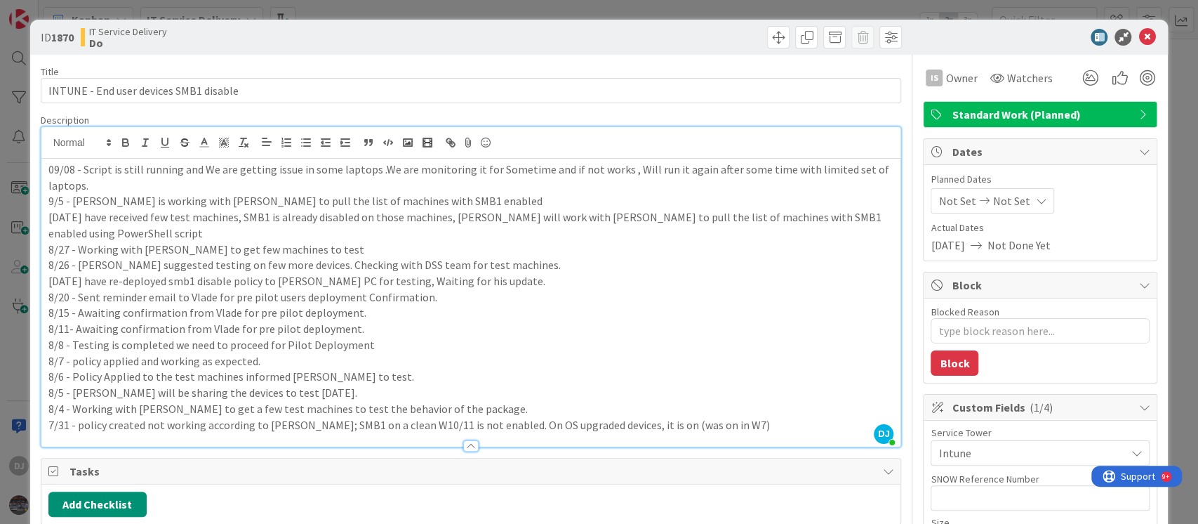
click at [595, 6] on div "ID 1870 IT Service Delivery Do Title 38 / 128 INTUNE - End user devices SMB1 di…" at bounding box center [599, 262] width 1198 height 524
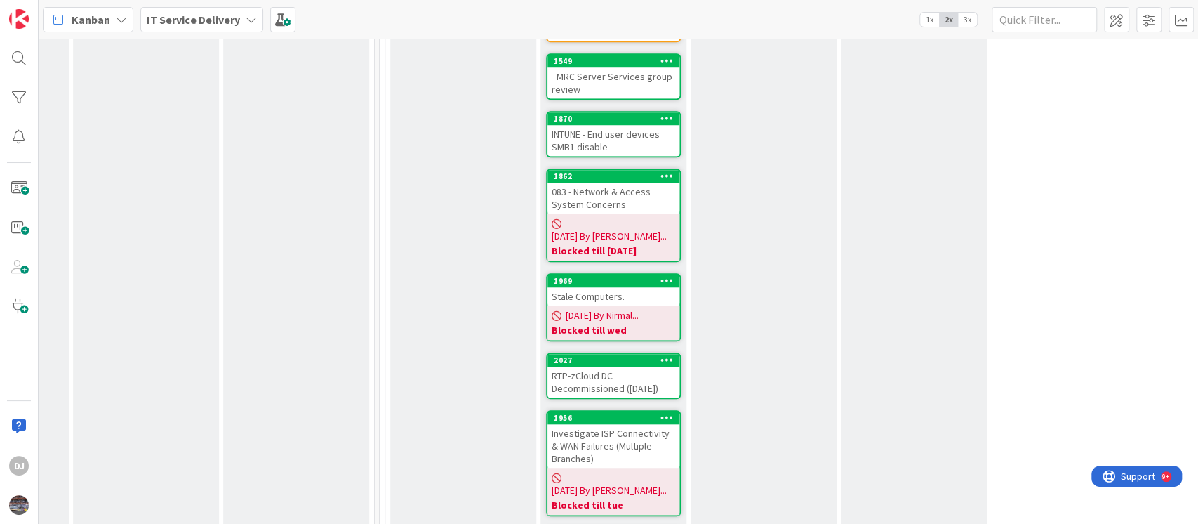
scroll to position [790, 427]
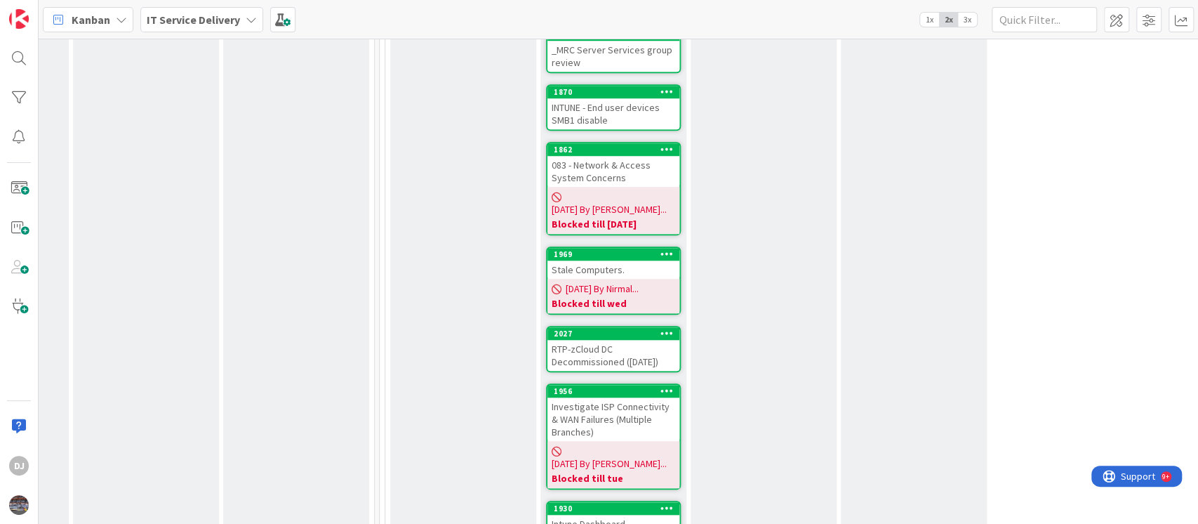
click at [632, 156] on div "083 - Network & Access System Concerns" at bounding box center [613, 171] width 132 height 31
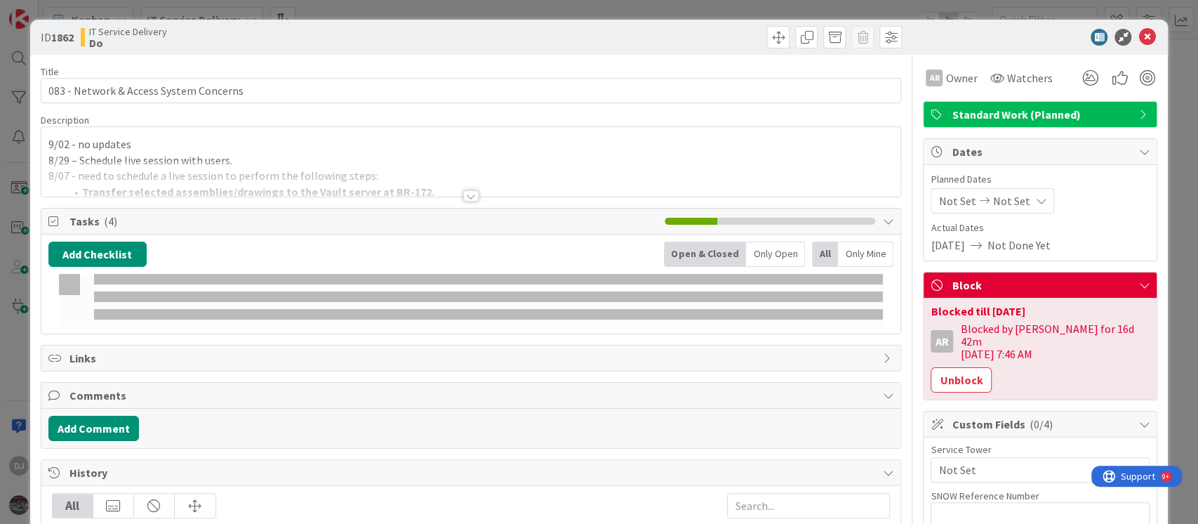
click at [631, 166] on div at bounding box center [471, 179] width 860 height 36
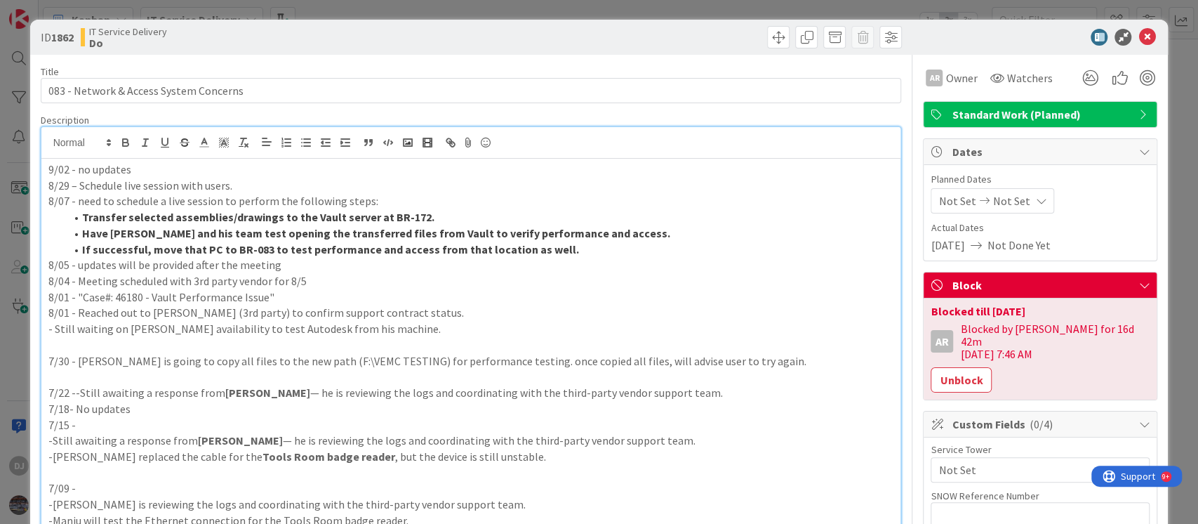
drag, startPoint x: 926, startPoint y: 368, endPoint x: 658, endPoint y: 293, distance: 278.4
click at [931, 368] on button "Unblock" at bounding box center [961, 379] width 61 height 25
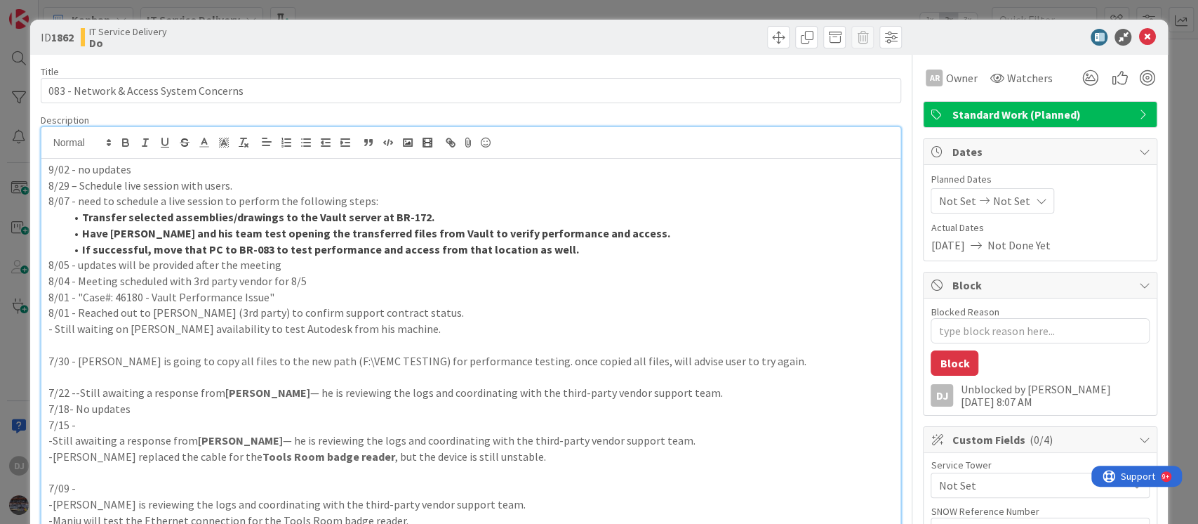
click at [554, 8] on div "ID 1862 IT Service Delivery Do Title 39 / 128 083 - Network & Access System Con…" at bounding box center [599, 262] width 1198 height 524
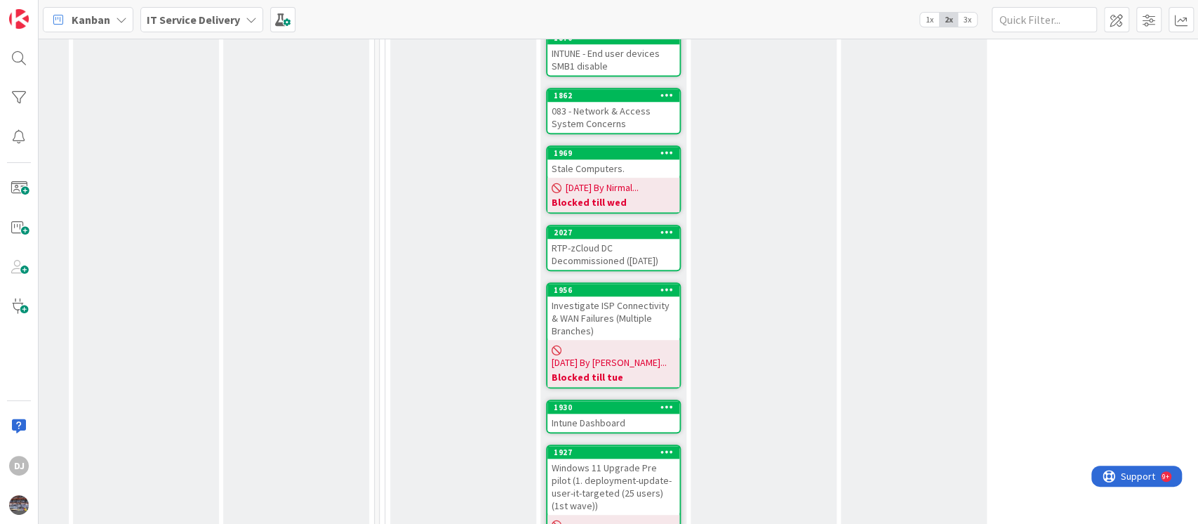
scroll to position [884, 427]
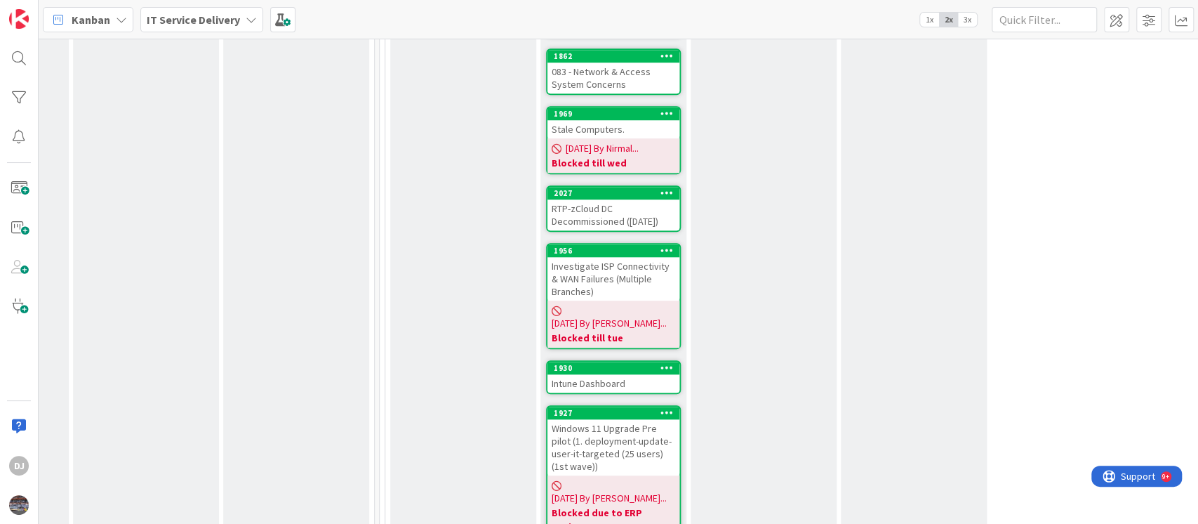
click at [653, 199] on div "RTP-zCloud DC Decommissioned ([DATE])" at bounding box center [613, 214] width 132 height 31
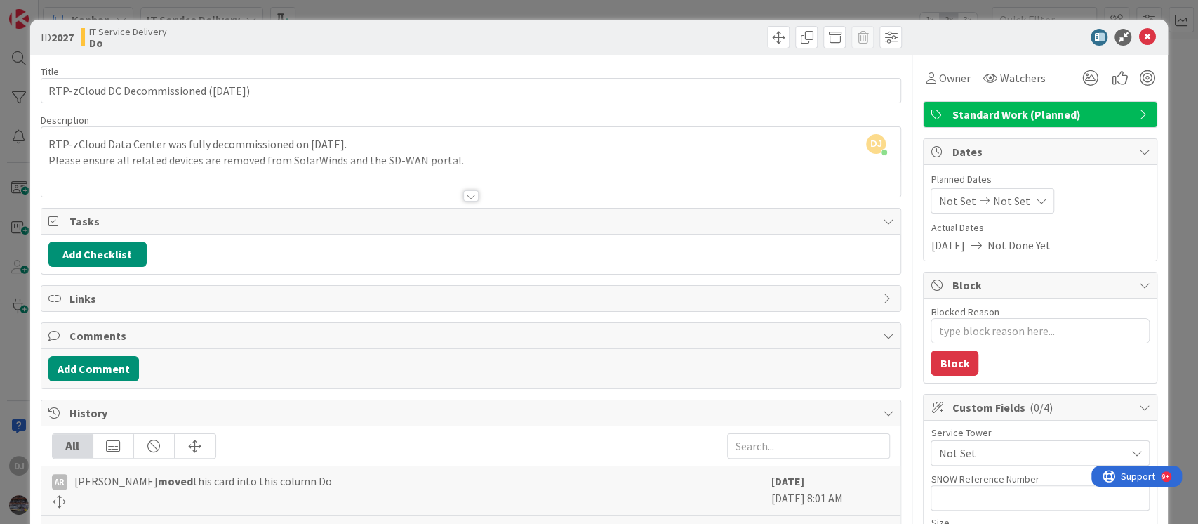
click at [653, 175] on div at bounding box center [471, 179] width 860 height 36
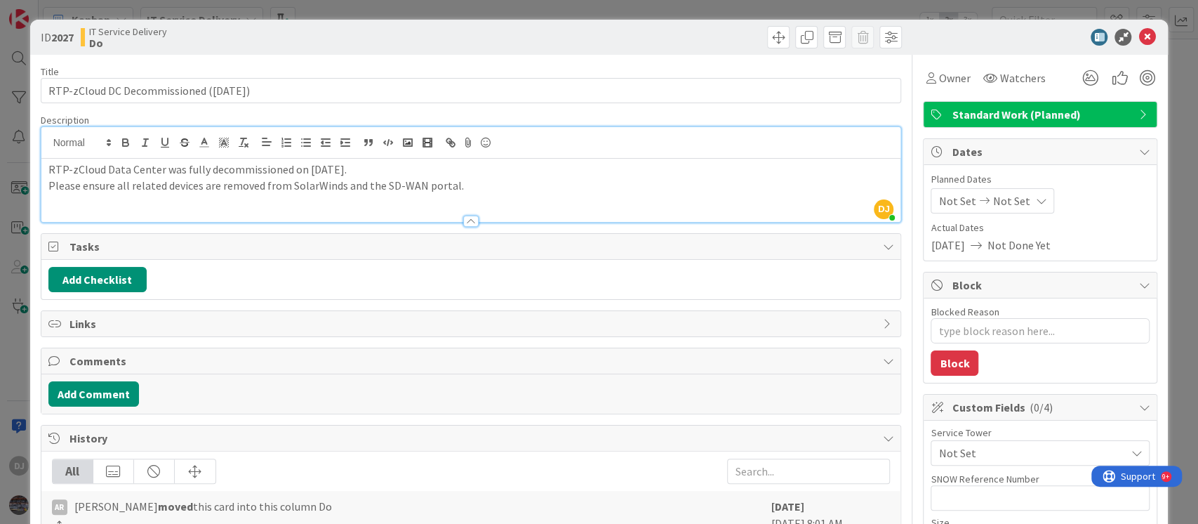
click at [569, 9] on div "ID 2027 IT Service Delivery Do Title 41 / 128 RTP-zCloud DC Decommissioned ([DA…" at bounding box center [599, 262] width 1198 height 524
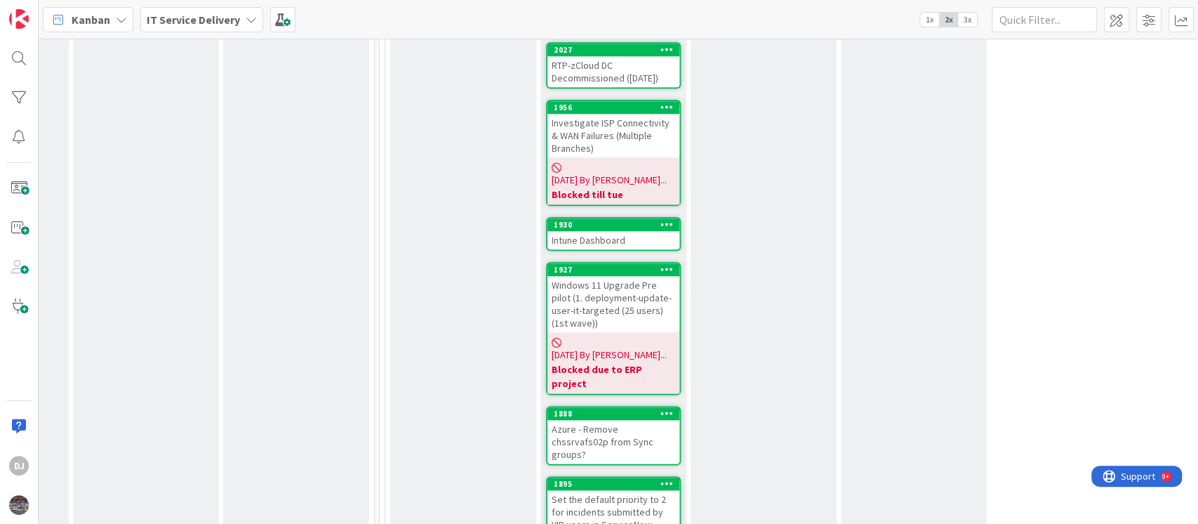
scroll to position [1071, 427]
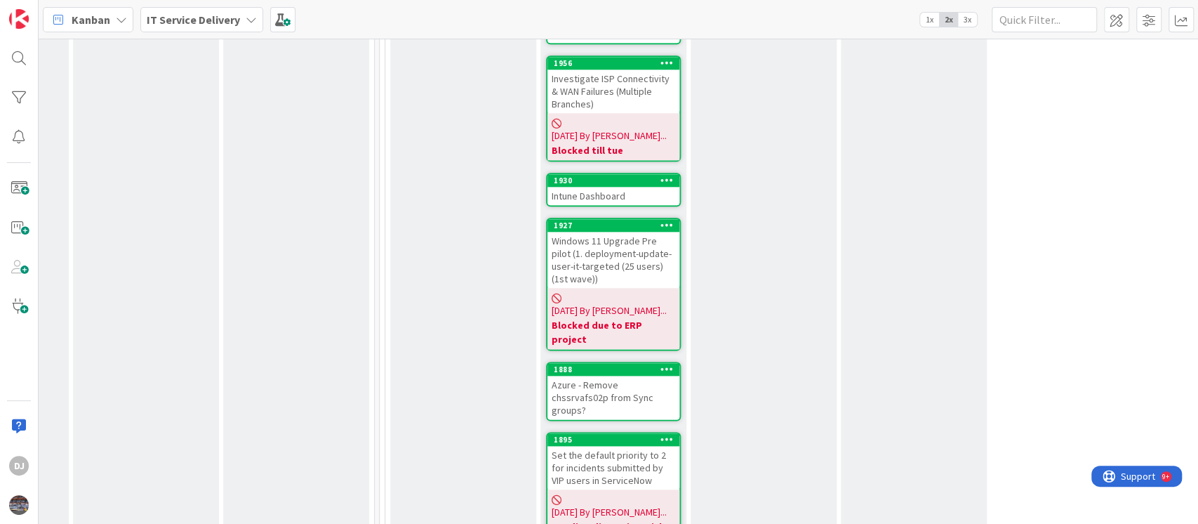
click at [625, 187] on div "Intune Dashboard" at bounding box center [613, 196] width 132 height 18
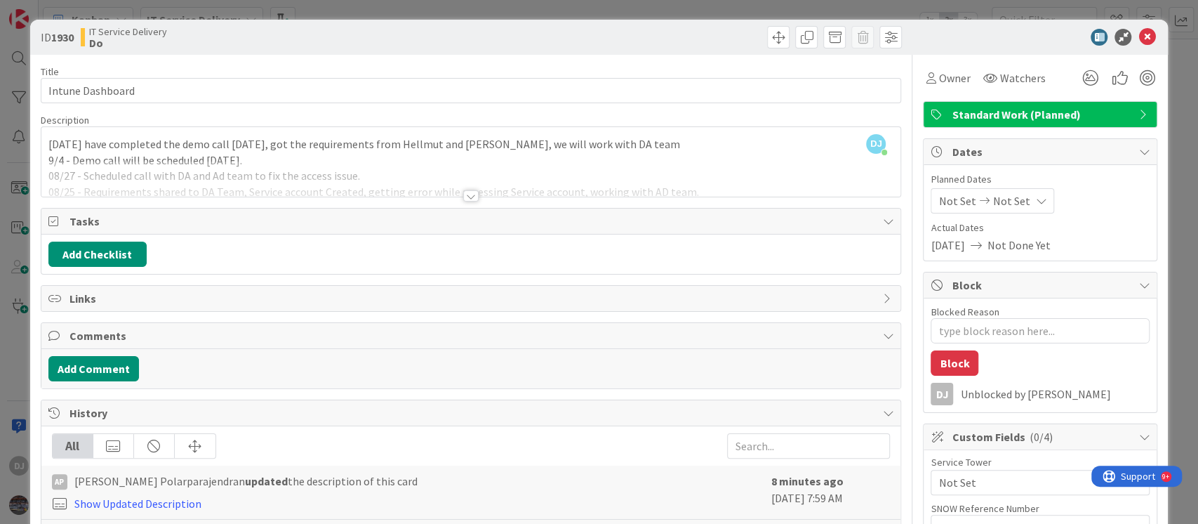
click at [635, 173] on div at bounding box center [471, 179] width 860 height 36
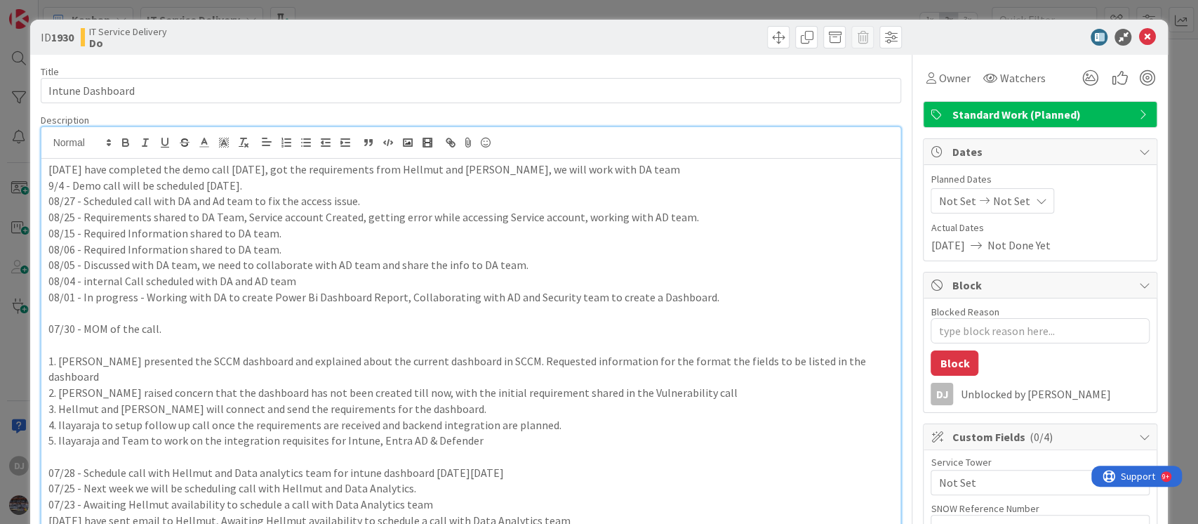
click at [674, 13] on div "ID 1930 IT Service Delivery Do Title 16 / 128 Intune Dashboard Description DJ […" at bounding box center [599, 262] width 1198 height 524
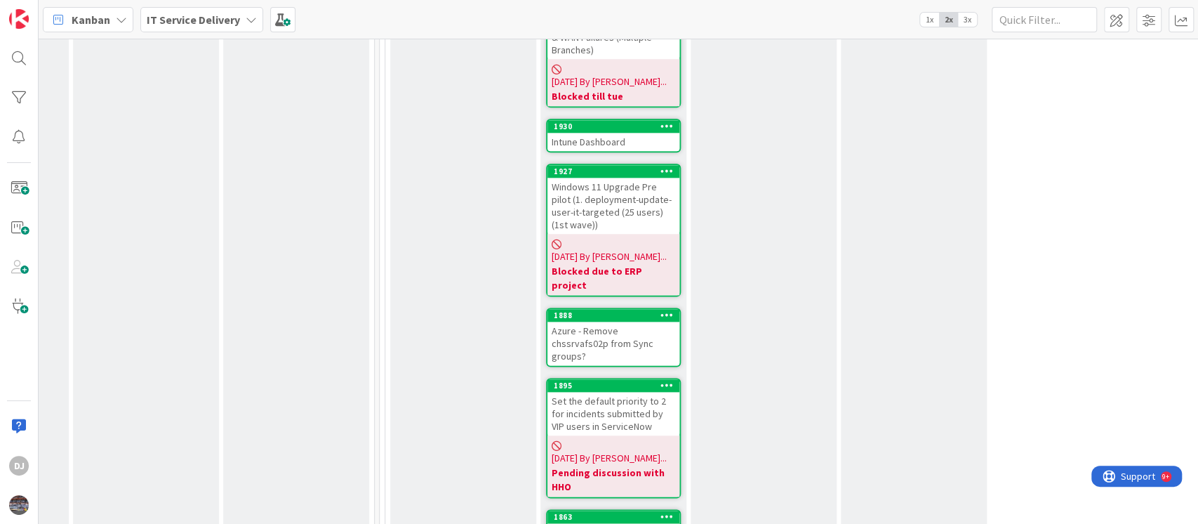
scroll to position [1164, 427]
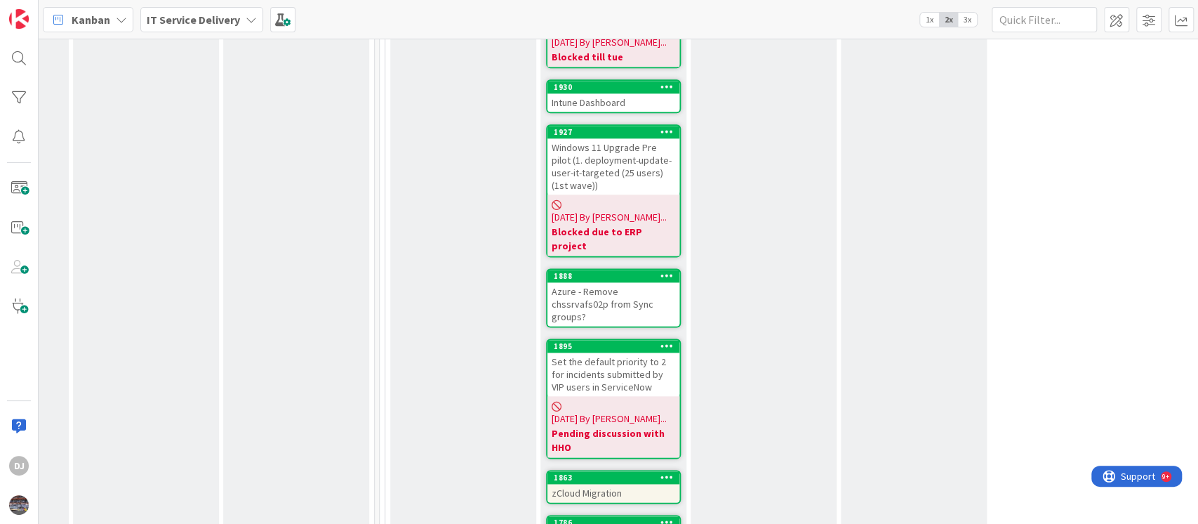
click at [668, 282] on div "Azure - Remove chssrvafs02p from Sync groups?" at bounding box center [613, 304] width 132 height 44
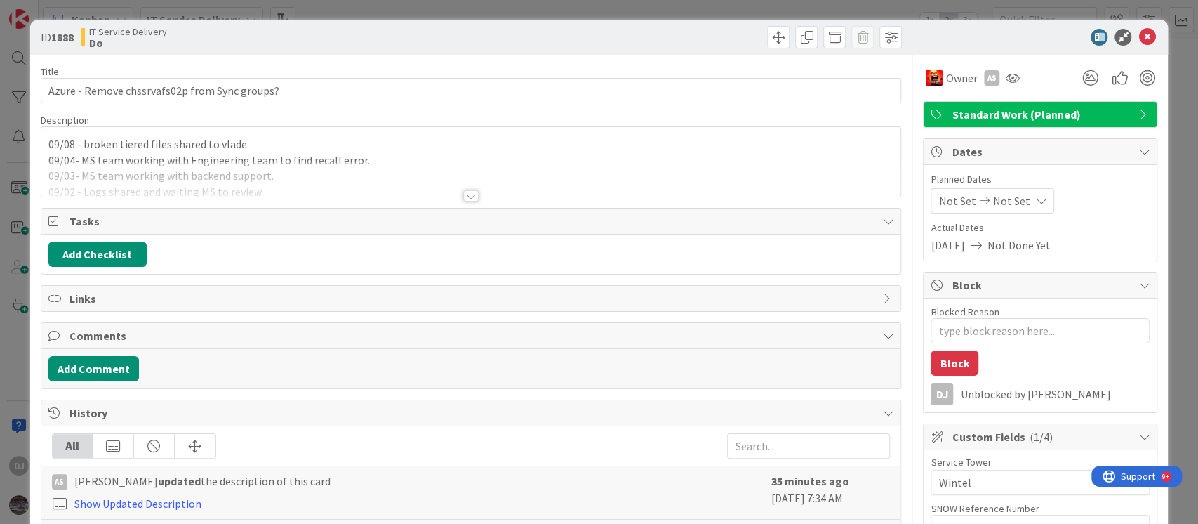
click at [531, 165] on div at bounding box center [471, 179] width 860 height 36
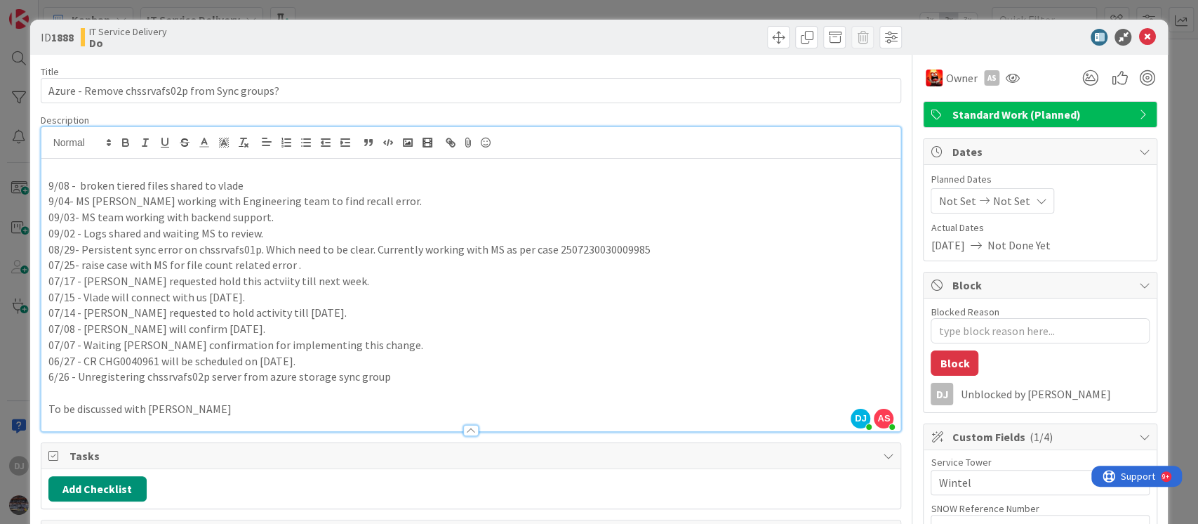
click at [639, 3] on div "ID 1888 IT Service Delivery Do Title 45 / 128 Azure - Remove chssrvafs02p from …" at bounding box center [599, 262] width 1198 height 524
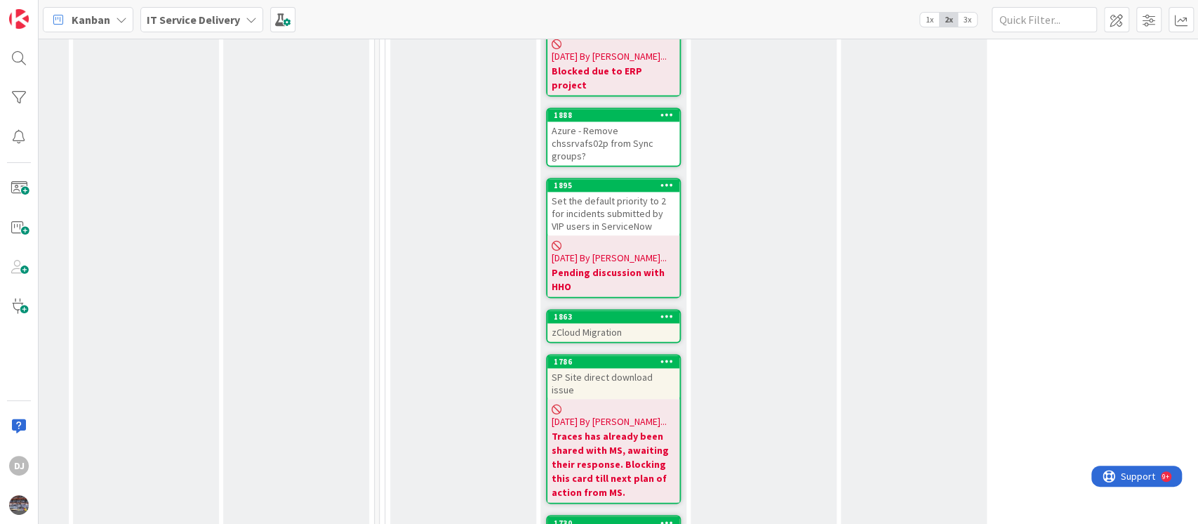
scroll to position [1352, 427]
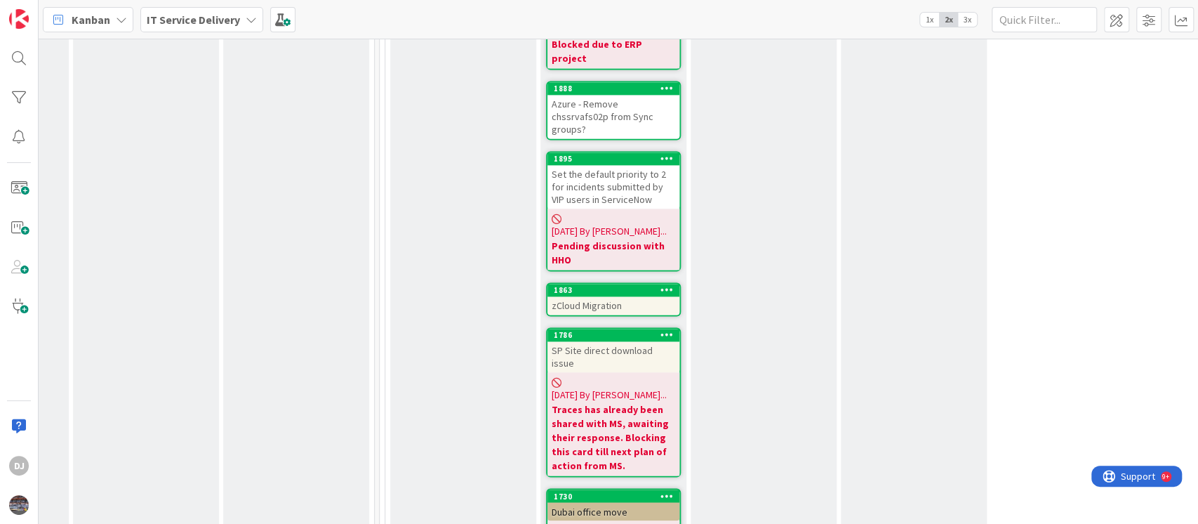
click at [668, 296] on div "zCloud Migration" at bounding box center [613, 305] width 132 height 18
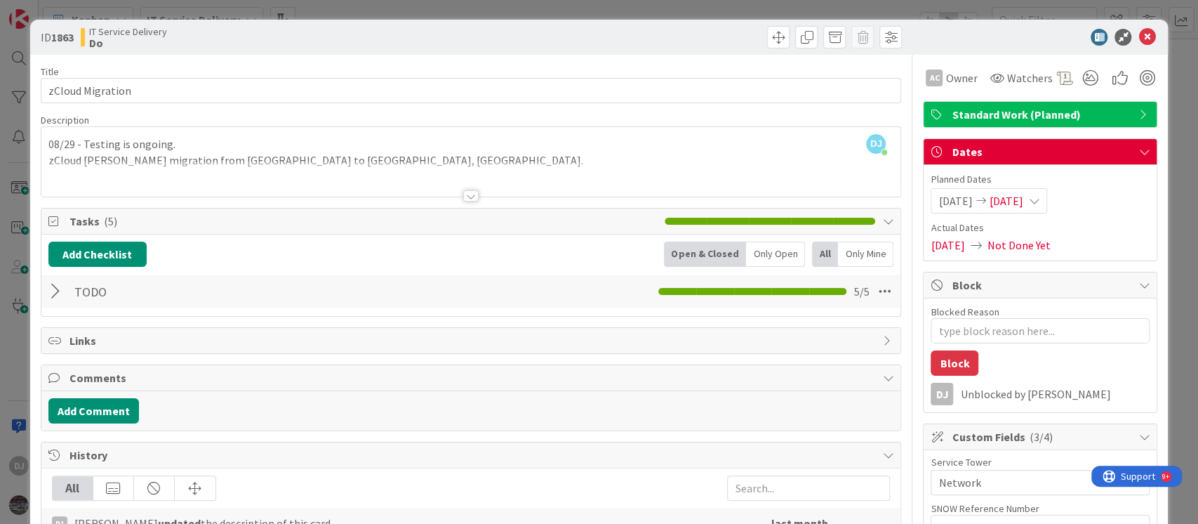
click at [431, 8] on div "ID 1863 IT Service Delivery Do Title 16 / 128 zCloud Migration Description DJ […" at bounding box center [599, 262] width 1198 height 524
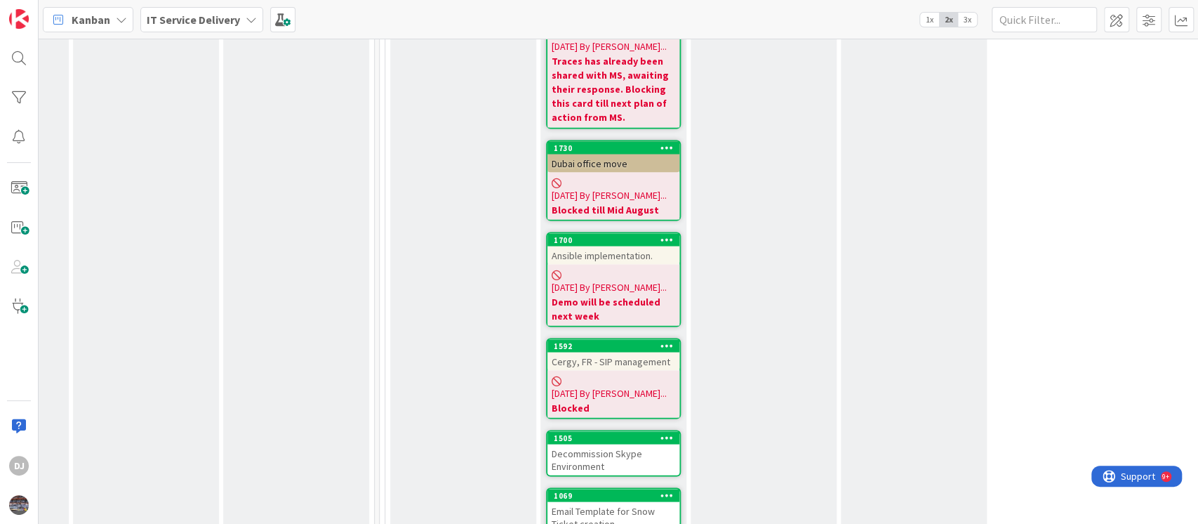
scroll to position [1726, 427]
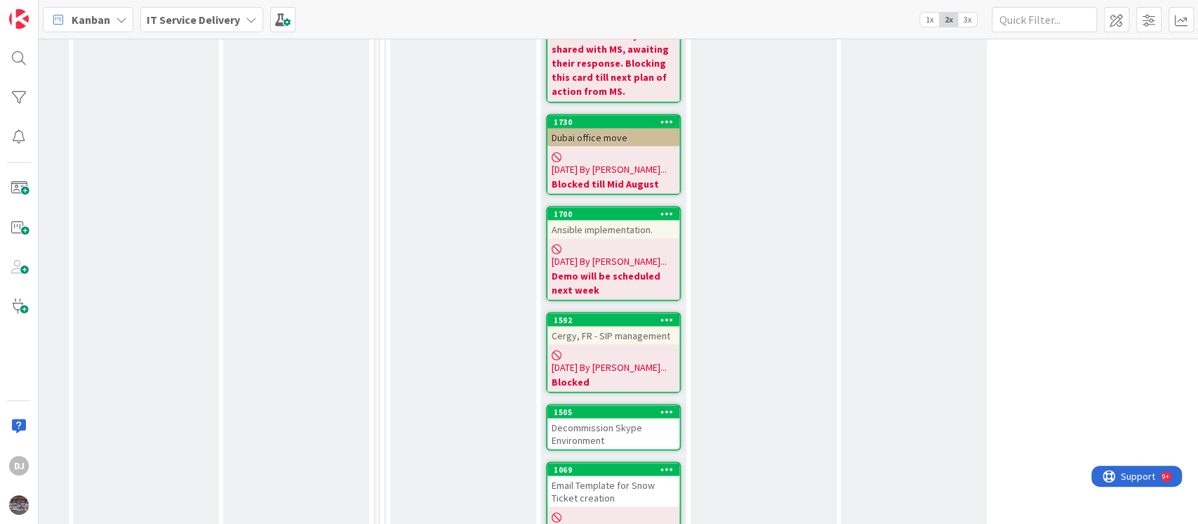
click at [644, 418] on div "Decommission Skype Environment" at bounding box center [613, 433] width 132 height 31
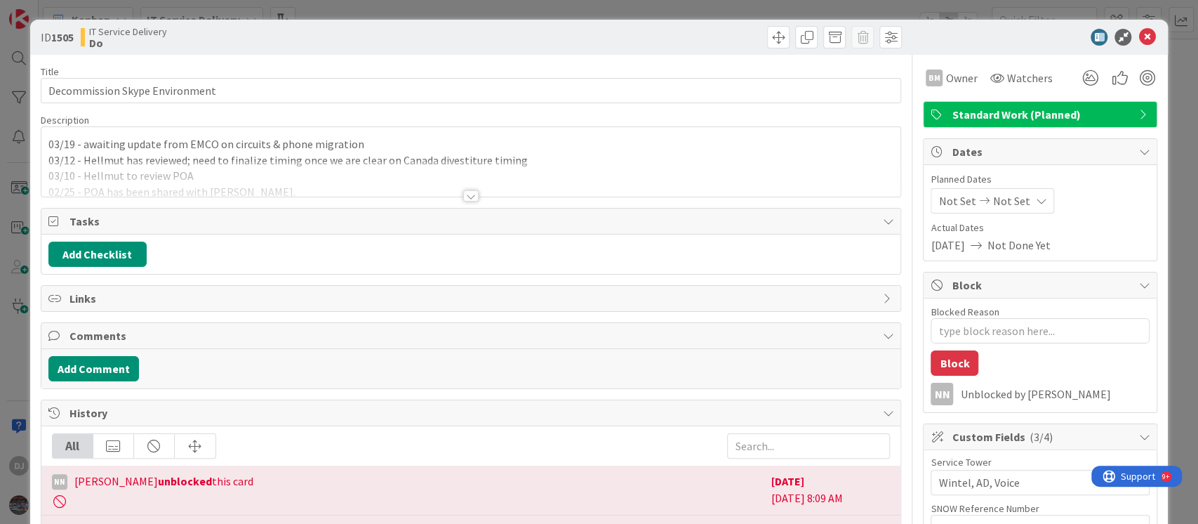
click at [489, 188] on div at bounding box center [471, 179] width 860 height 36
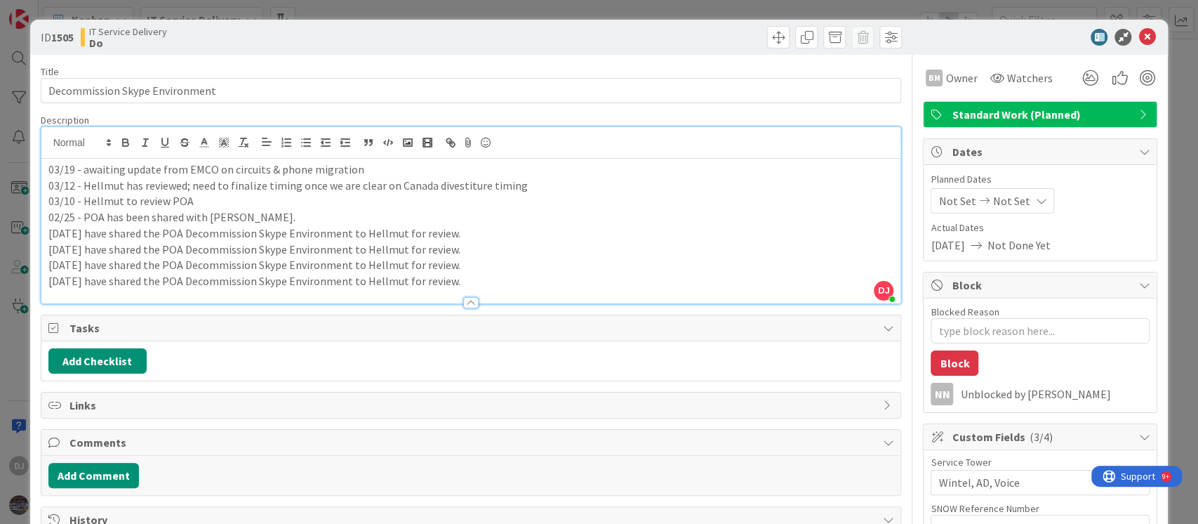
click at [531, 9] on div "ID 1505 IT Service Delivery Do Title 30 / 128 Decommission Skype Environment De…" at bounding box center [599, 262] width 1198 height 524
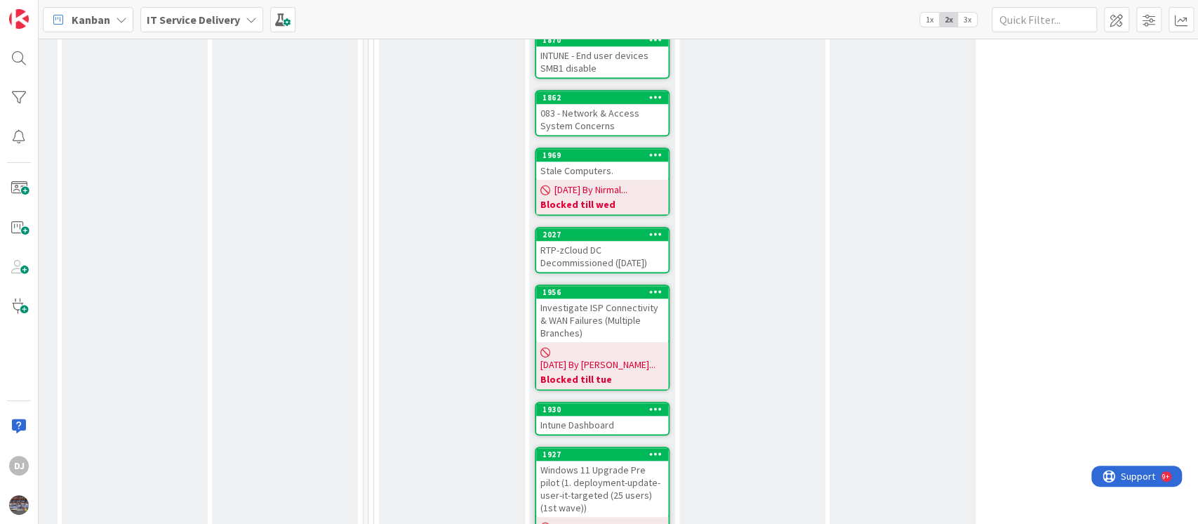
scroll to position [748, 438]
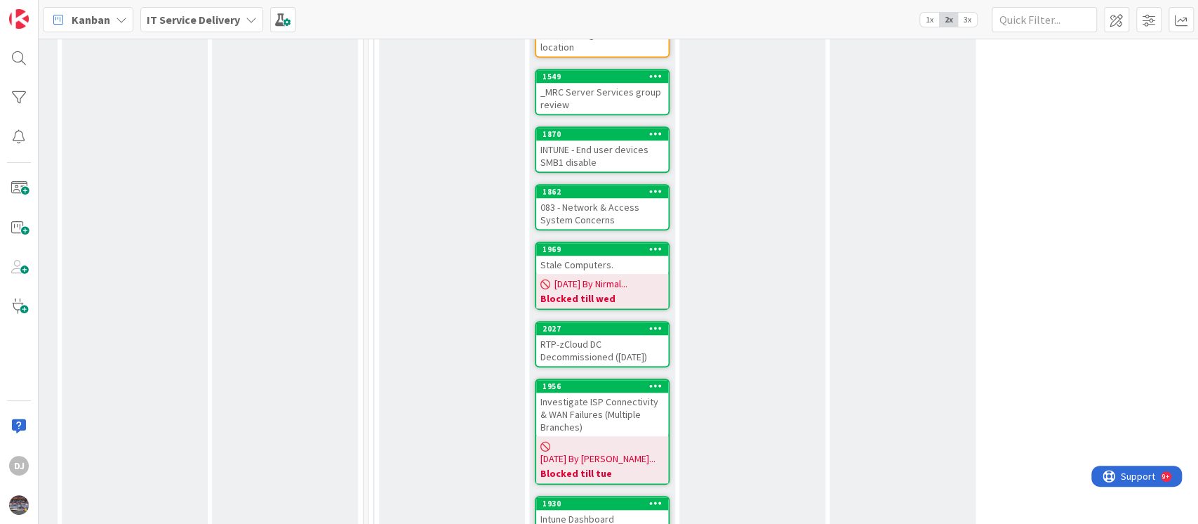
click at [611, 140] on div "INTUNE - End user devices SMB1 disable" at bounding box center [602, 155] width 132 height 31
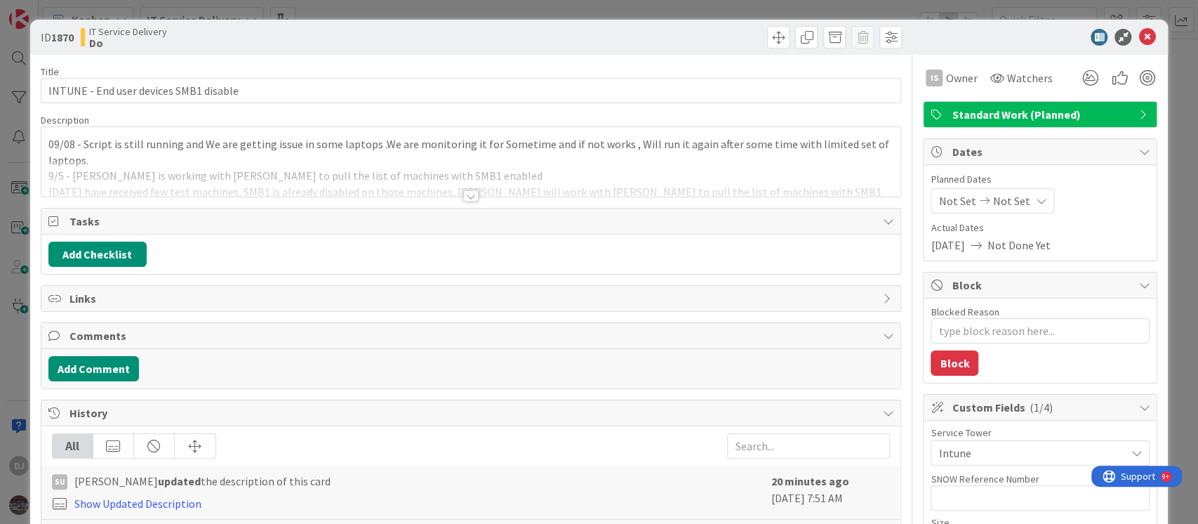
click at [362, 14] on div "ID 1870 IT Service Delivery Do Title 38 / 128 INTUNE - End user devices SMB1 di…" at bounding box center [599, 262] width 1198 height 524
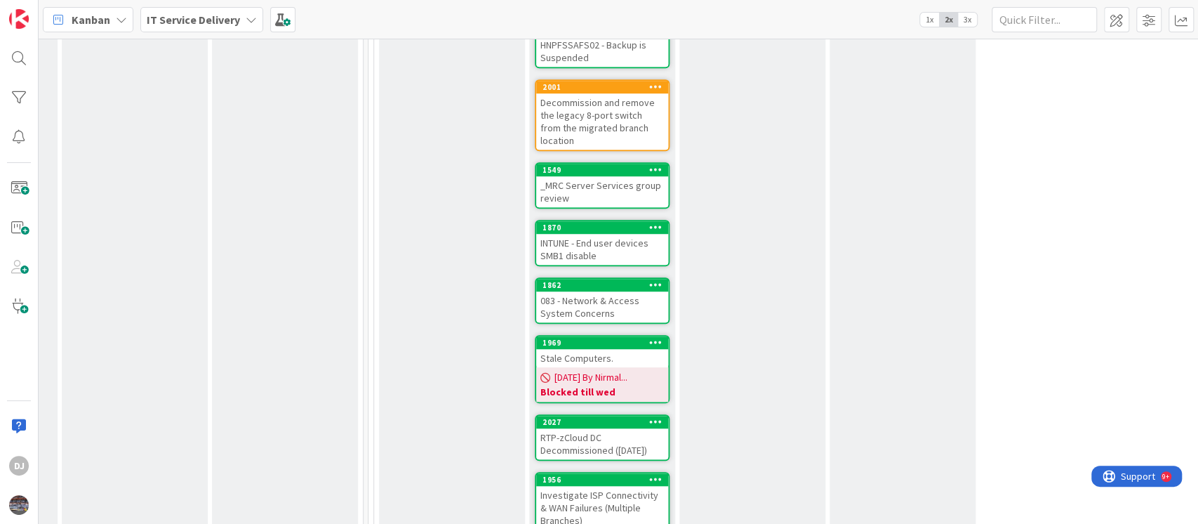
scroll to position [562, 438]
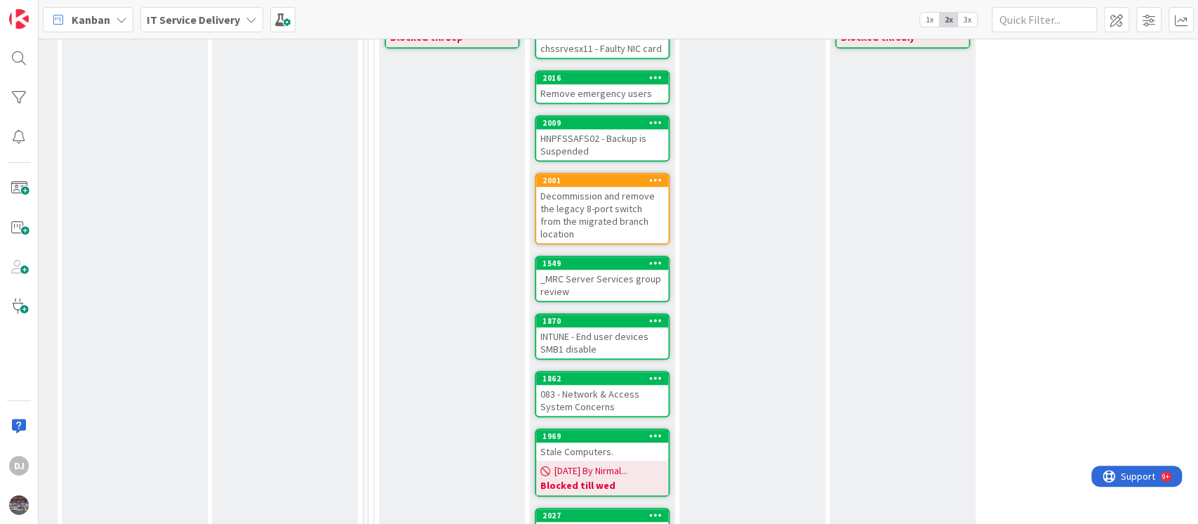
click at [641, 270] on div "_MRC Server Services group review" at bounding box center [602, 285] width 132 height 31
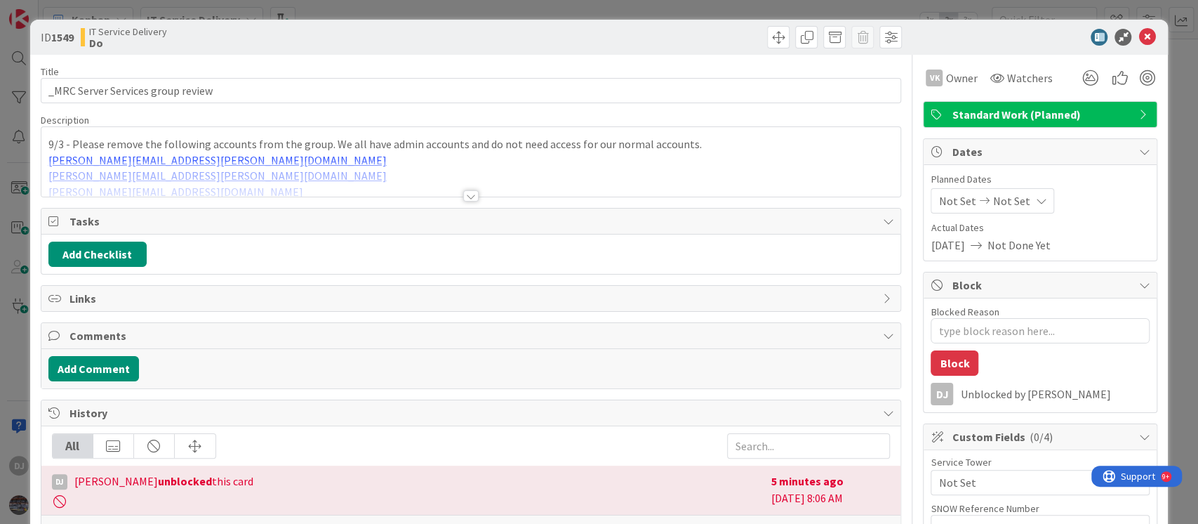
click at [463, 194] on div at bounding box center [470, 195] width 15 height 11
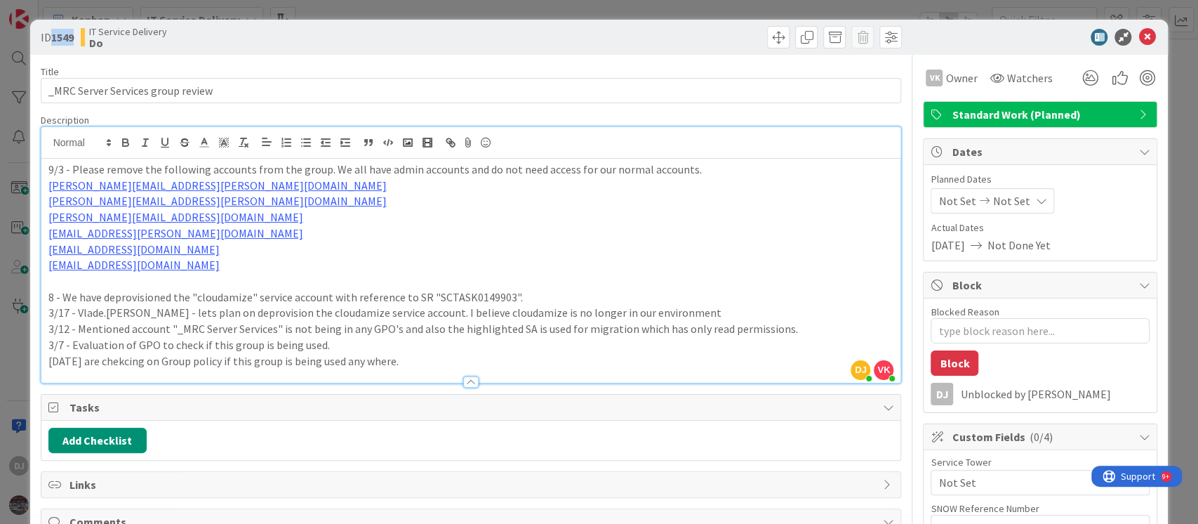
drag, startPoint x: 84, startPoint y: 41, endPoint x: 54, endPoint y: 46, distance: 30.6
click at [54, 46] on div "ID 1549 IT Service Delivery Do" at bounding box center [254, 37] width 427 height 22
copy b "1549"
type textarea "x"
click at [390, 13] on div "ID 1549 IT Service Delivery Do Title 33 / 128 _MRC Server Services group review…" at bounding box center [599, 262] width 1198 height 524
